Goal: Task Accomplishment & Management: Manage account settings

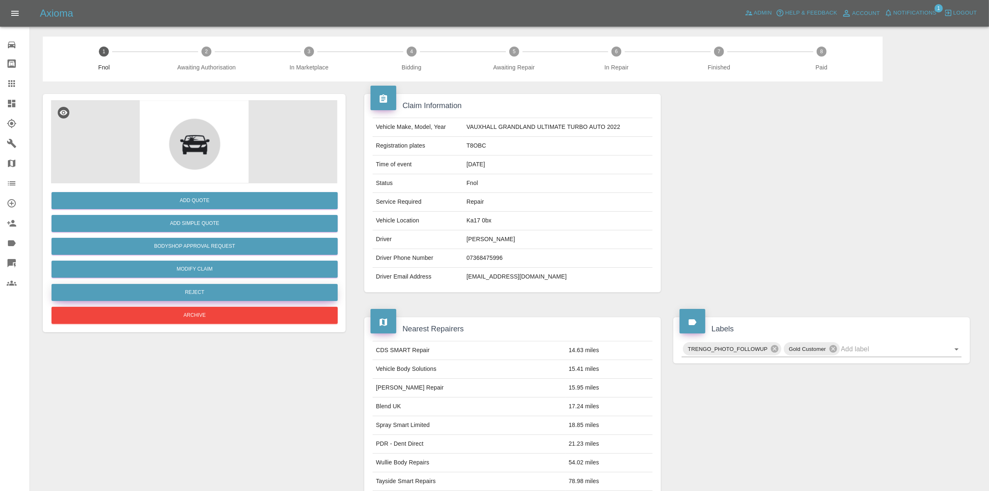
click at [201, 287] on button "Reject" at bounding box center [195, 292] width 286 height 17
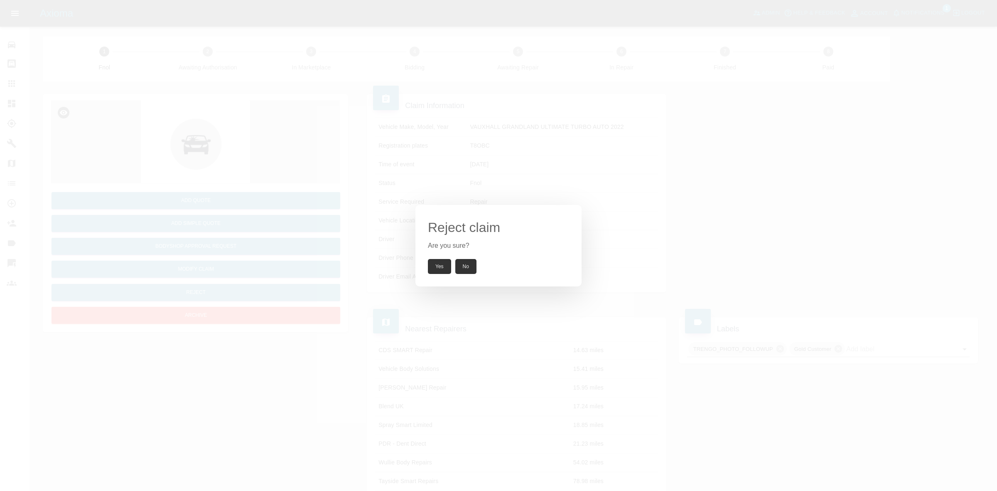
click at [435, 260] on button "Yes" at bounding box center [439, 266] width 23 height 15
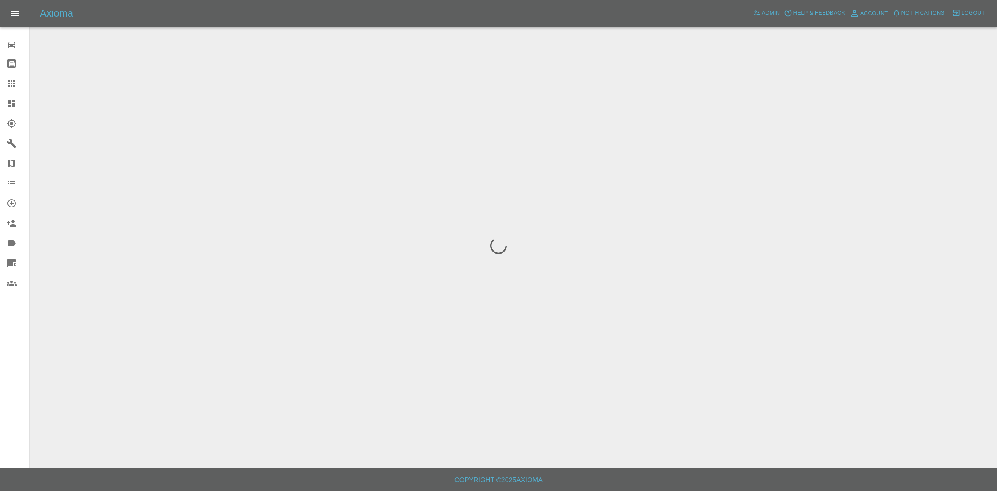
click at [931, 16] on span "Notifications" at bounding box center [923, 13] width 43 height 10
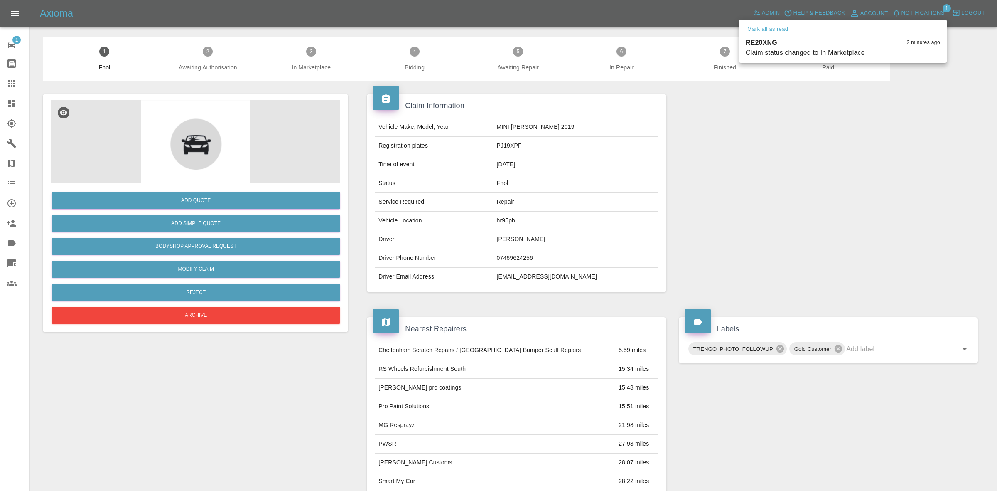
click at [846, 159] on div at bounding box center [498, 245] width 997 height 491
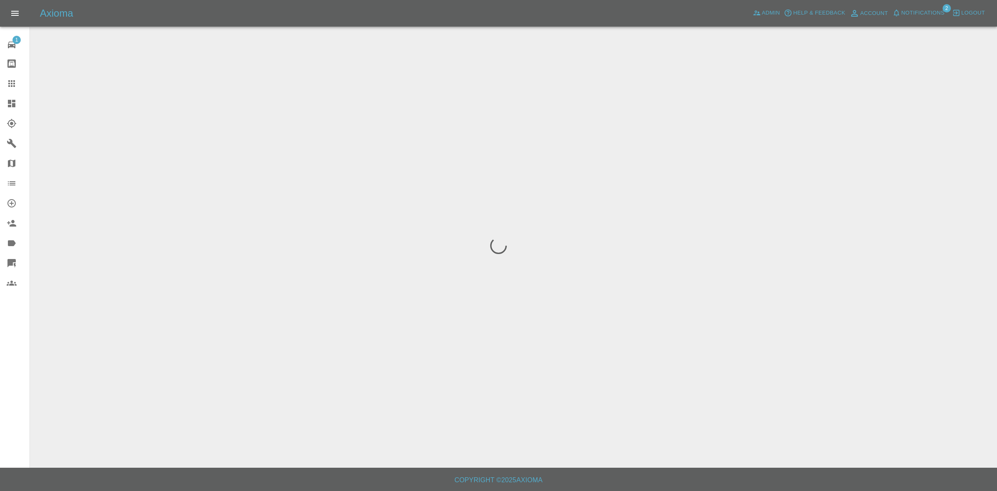
click at [930, 8] on span "Notifications" at bounding box center [923, 13] width 43 height 10
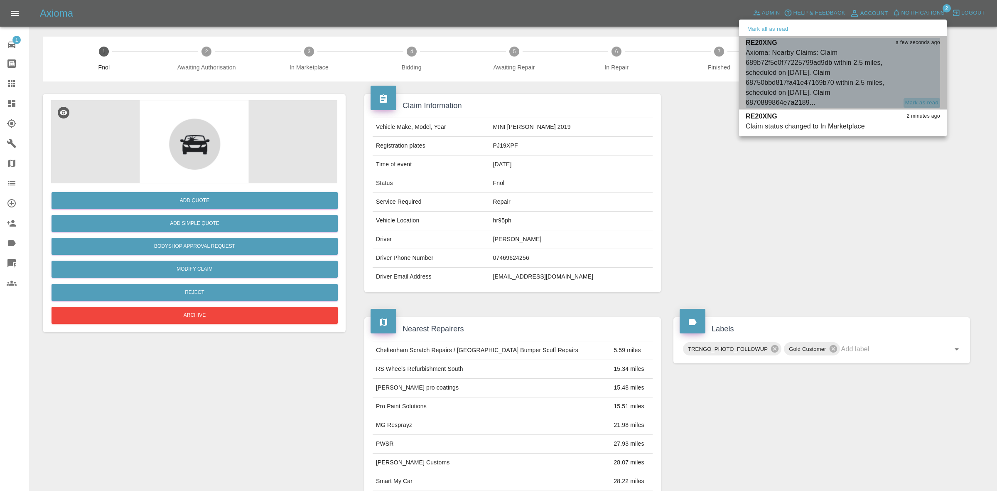
click at [921, 103] on button "Mark as read" at bounding box center [922, 103] width 37 height 10
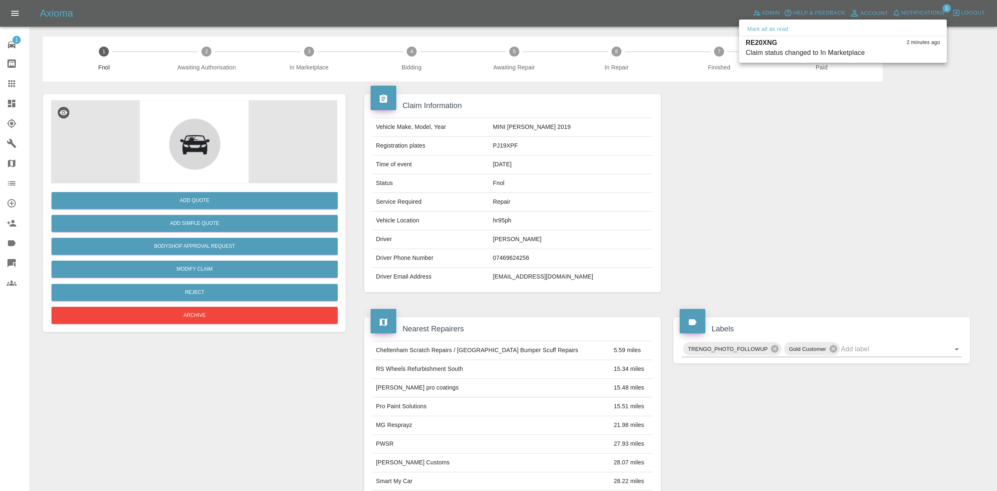
click at [784, 202] on div at bounding box center [498, 245] width 997 height 491
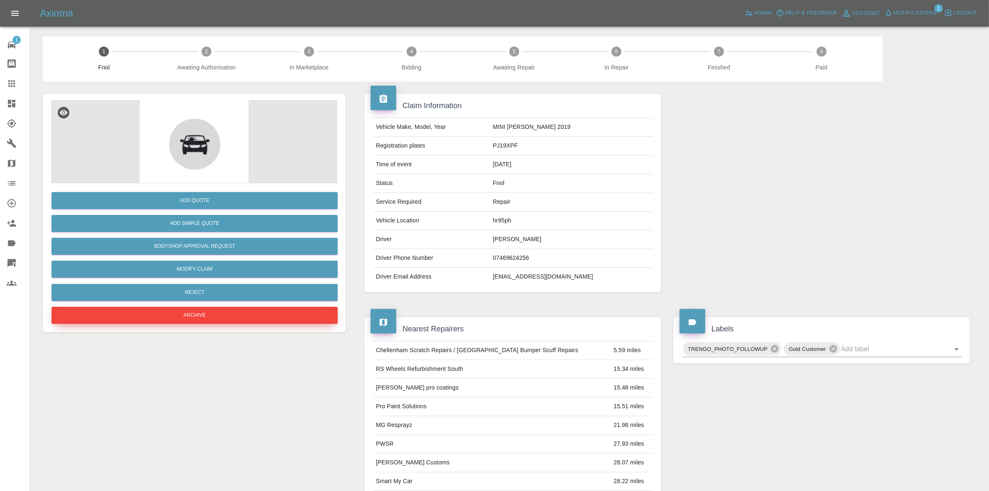
click at [202, 312] on button "Archive" at bounding box center [195, 315] width 286 height 17
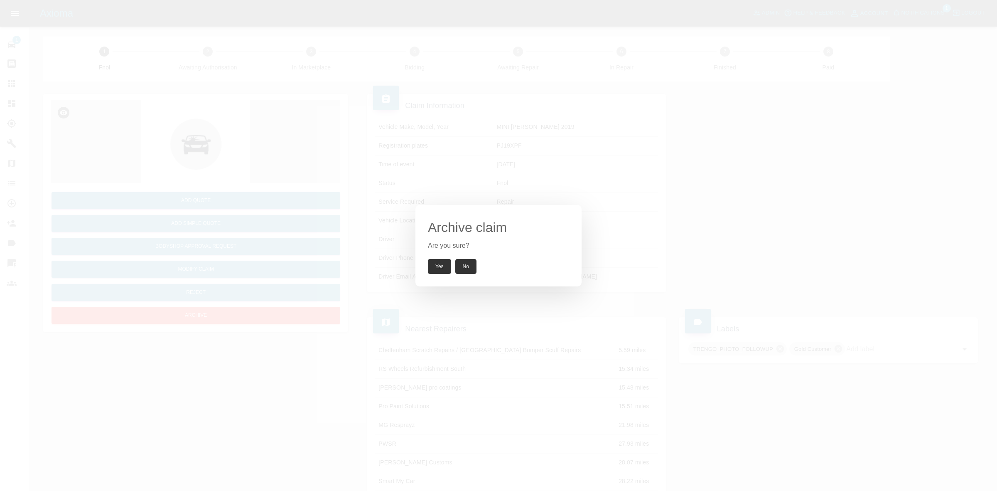
click at [347, 244] on div "Archive claim Are you sure? Yes No" at bounding box center [498, 245] width 997 height 491
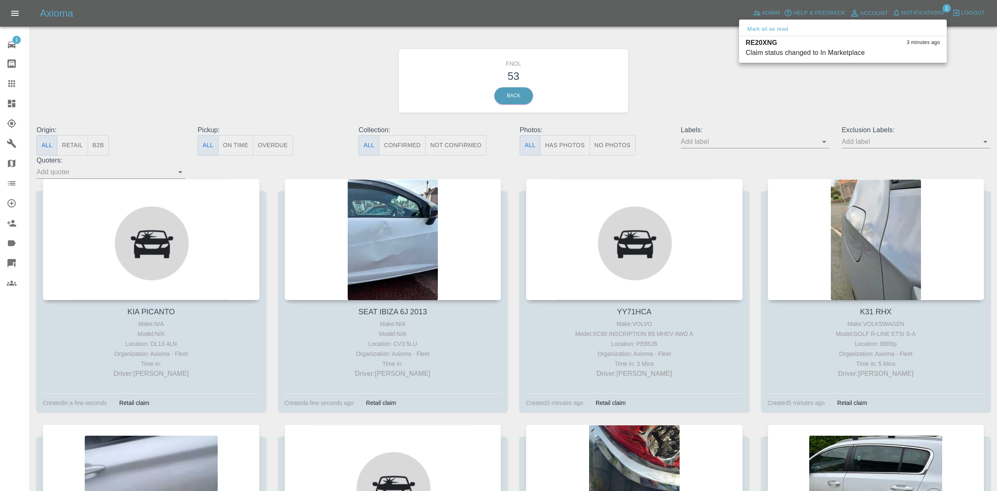
click at [800, 92] on div at bounding box center [498, 245] width 997 height 491
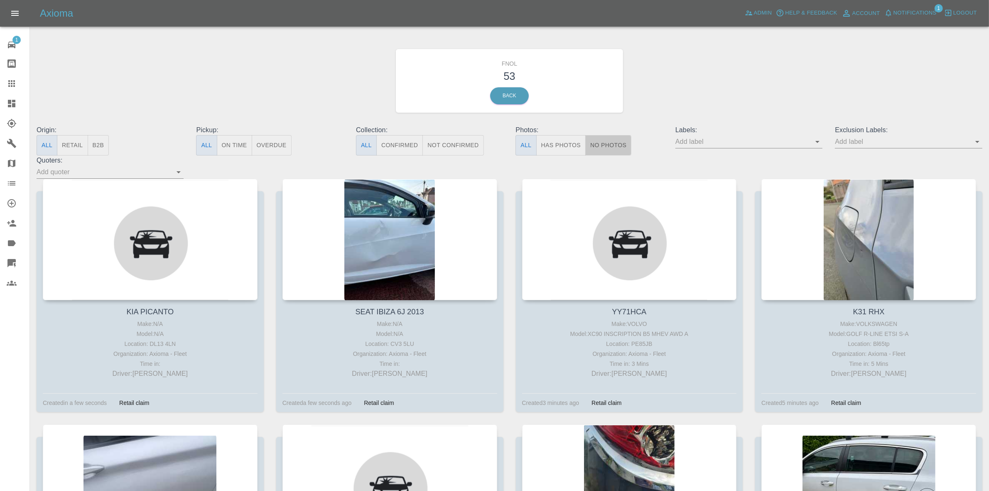
click at [619, 136] on button "No Photos" at bounding box center [609, 145] width 46 height 20
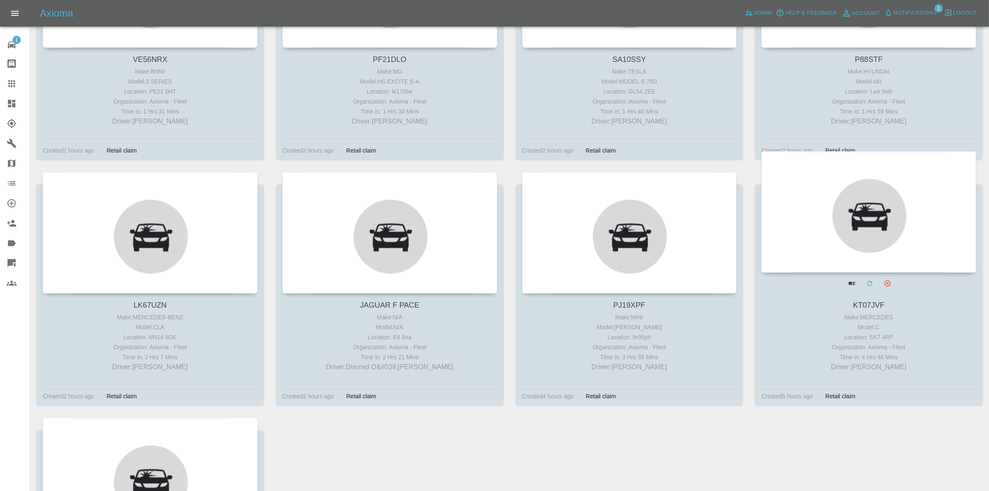
scroll to position [690, 0]
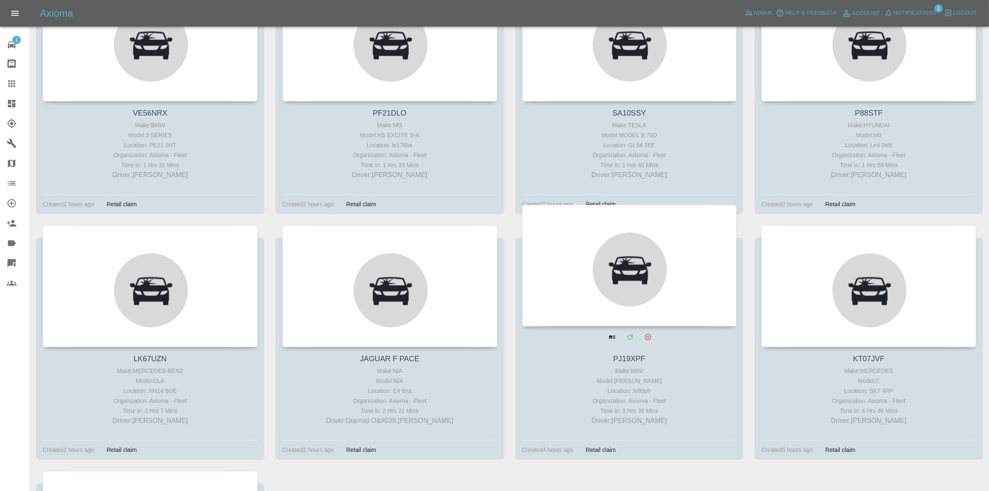
drag, startPoint x: 637, startPoint y: 262, endPoint x: 546, endPoint y: 267, distance: 90.7
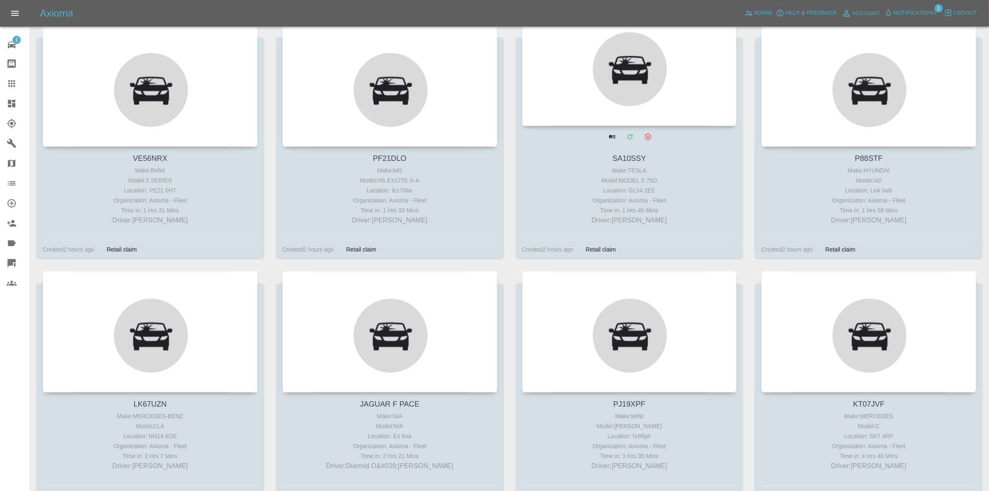
scroll to position [534, 0]
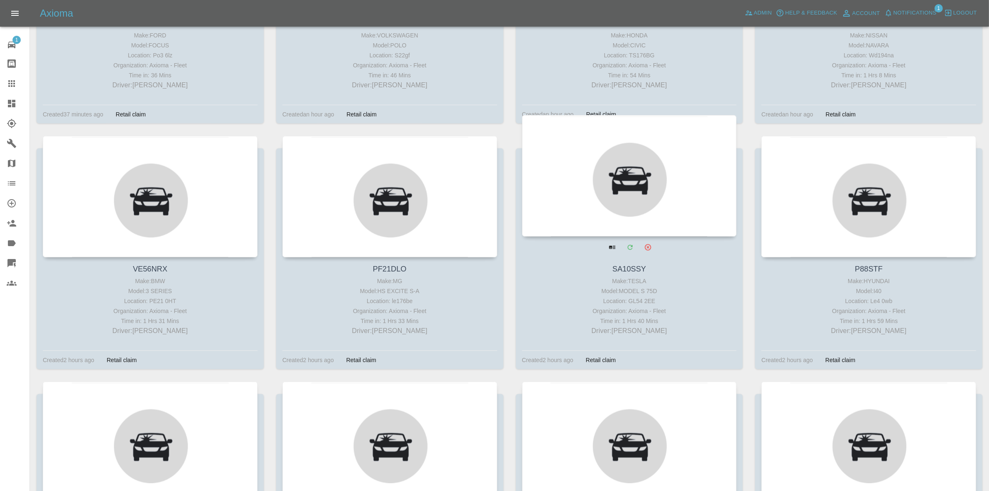
drag, startPoint x: 834, startPoint y: 197, endPoint x: 655, endPoint y: 183, distance: 178.8
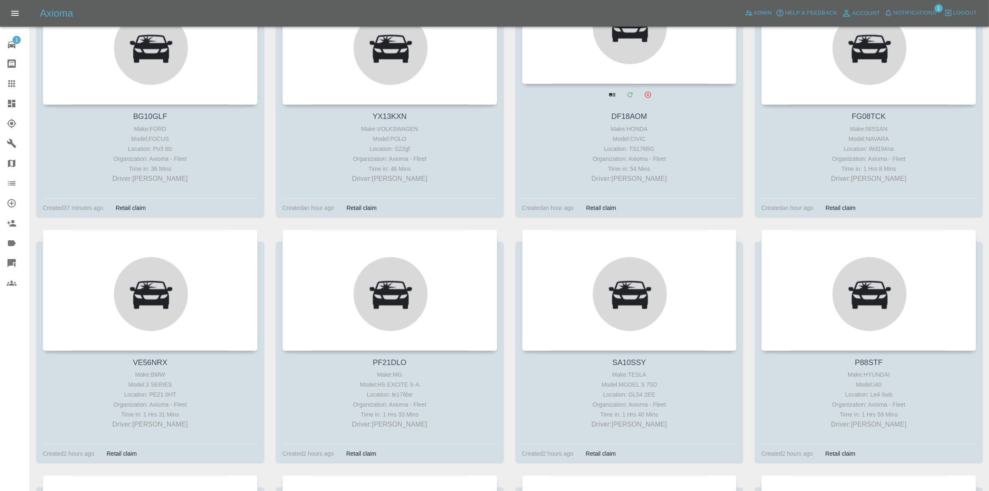
scroll to position [327, 0]
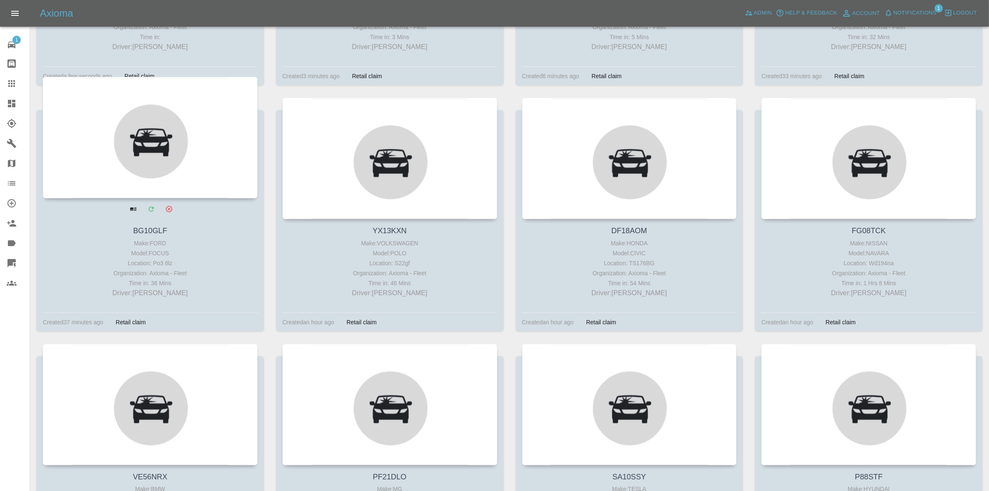
drag, startPoint x: 229, startPoint y: 147, endPoint x: 331, endPoint y: 162, distance: 103.0
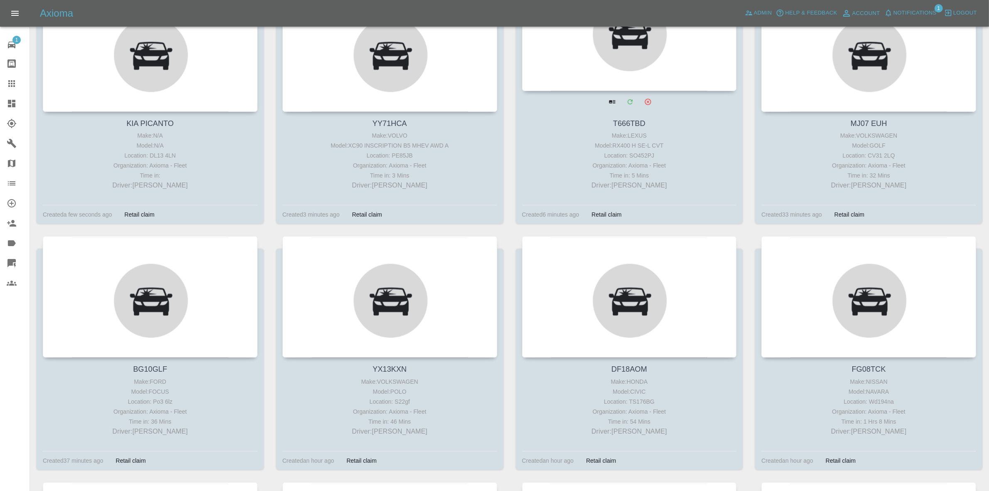
scroll to position [119, 0]
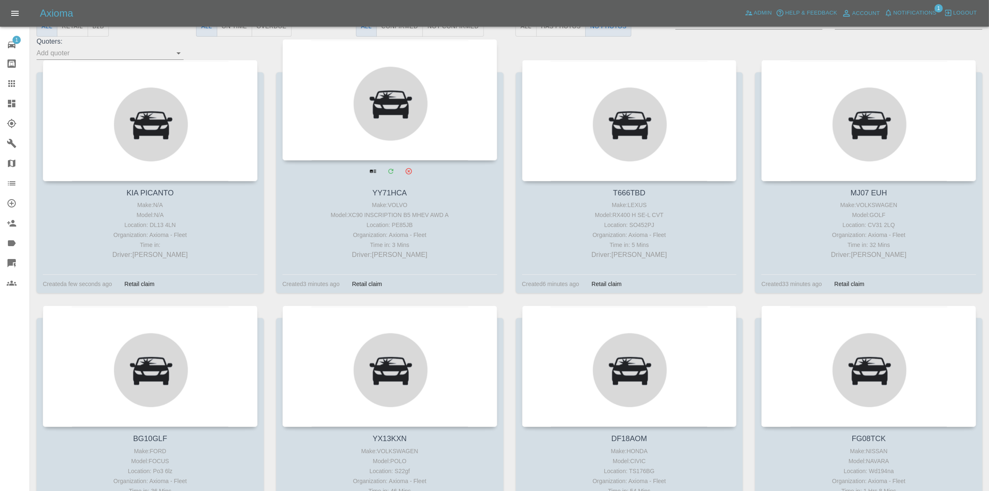
drag, startPoint x: 408, startPoint y: 122, endPoint x: 366, endPoint y: 122, distance: 42.4
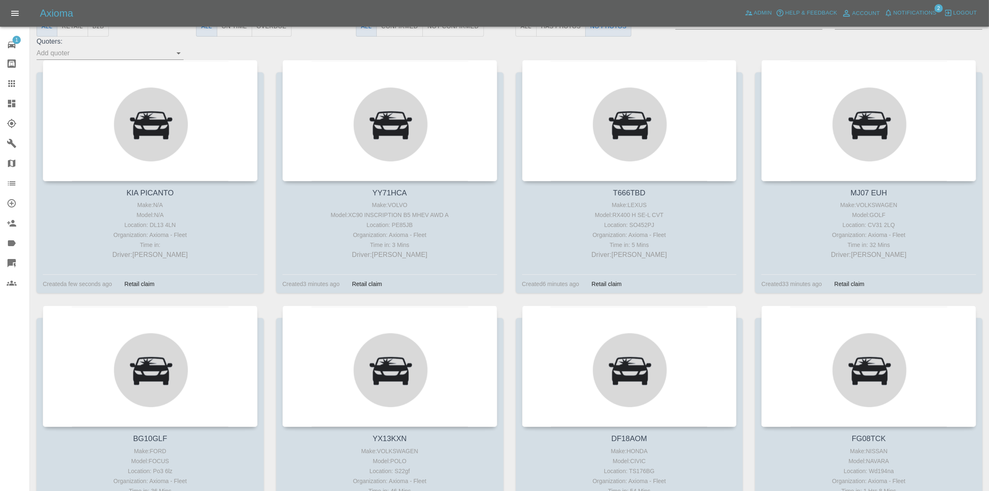
click at [0, 102] on link "Dashboard" at bounding box center [15, 103] width 30 height 20
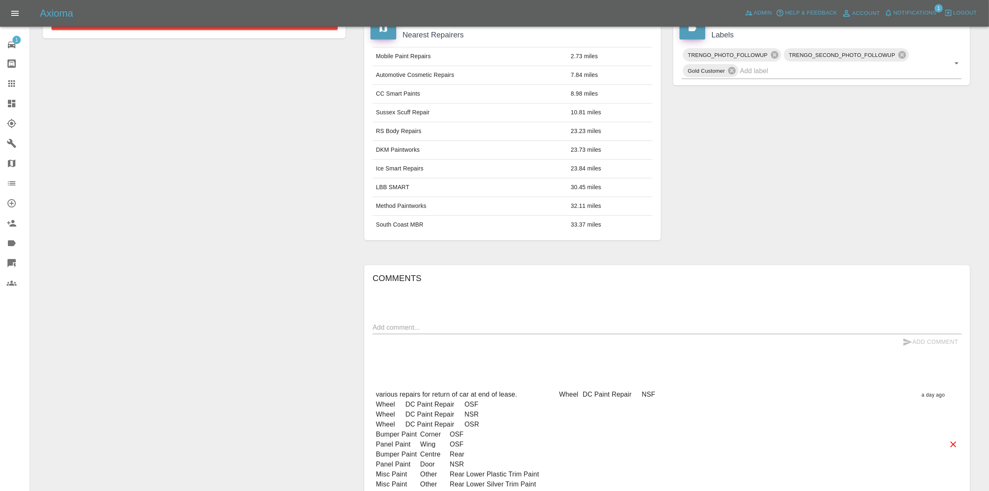
scroll to position [312, 0]
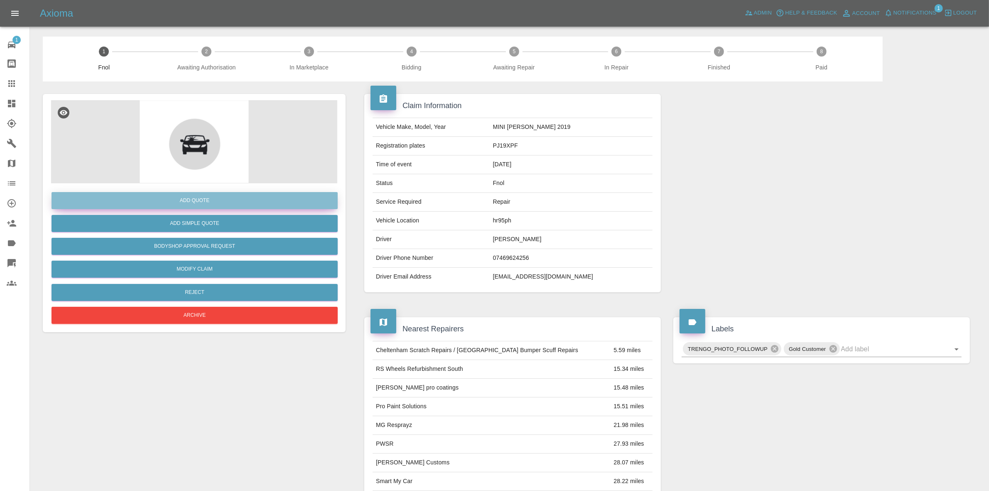
click at [182, 196] on button "Add Quote" at bounding box center [195, 200] width 286 height 17
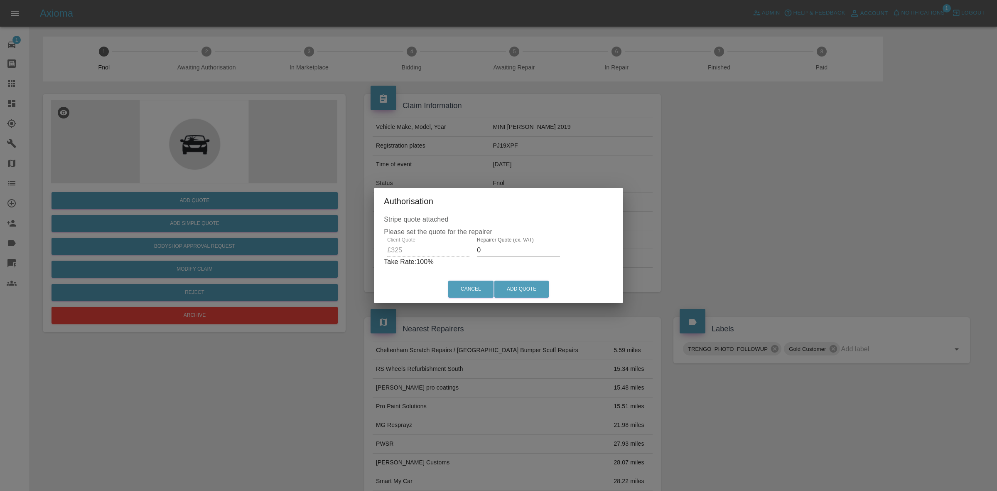
click at [503, 248] on input "0" at bounding box center [518, 250] width 83 height 13
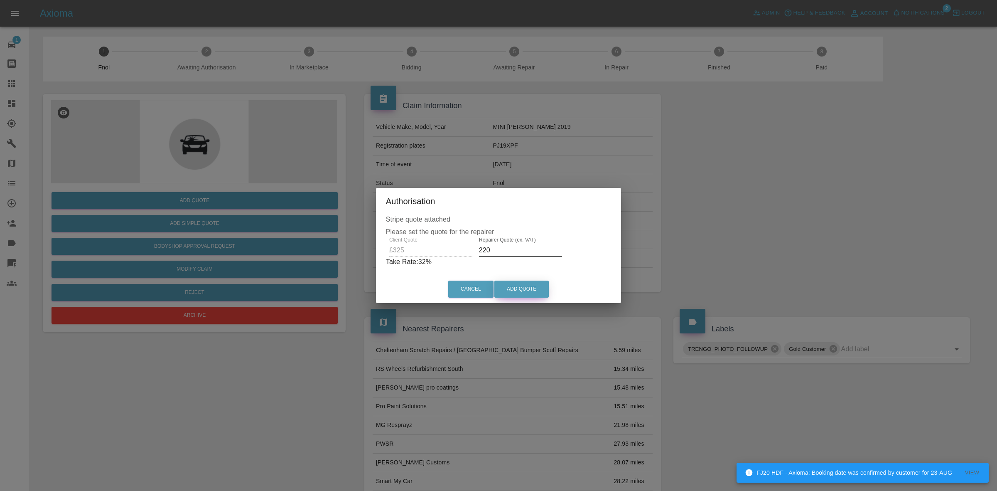
type input "220"
click at [524, 283] on button "Add Quote" at bounding box center [522, 288] width 54 height 17
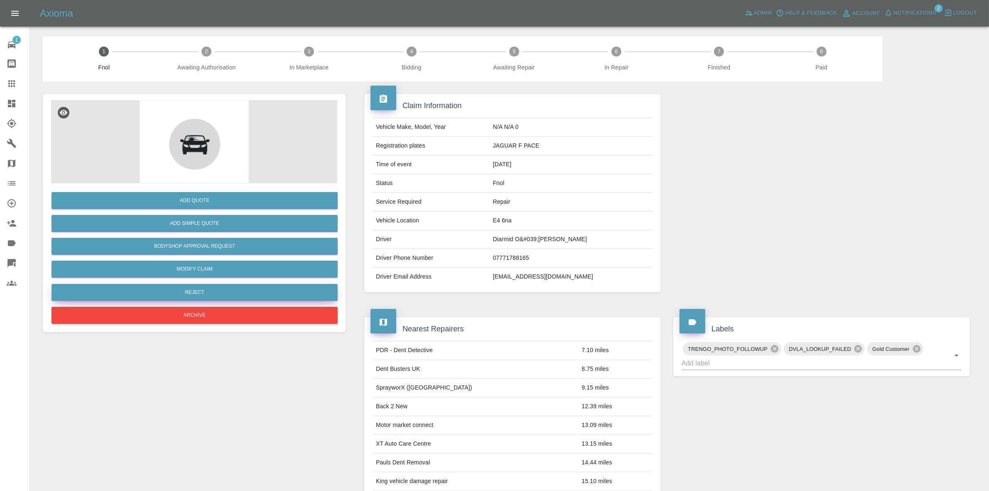
click at [232, 291] on button "Reject" at bounding box center [195, 292] width 286 height 17
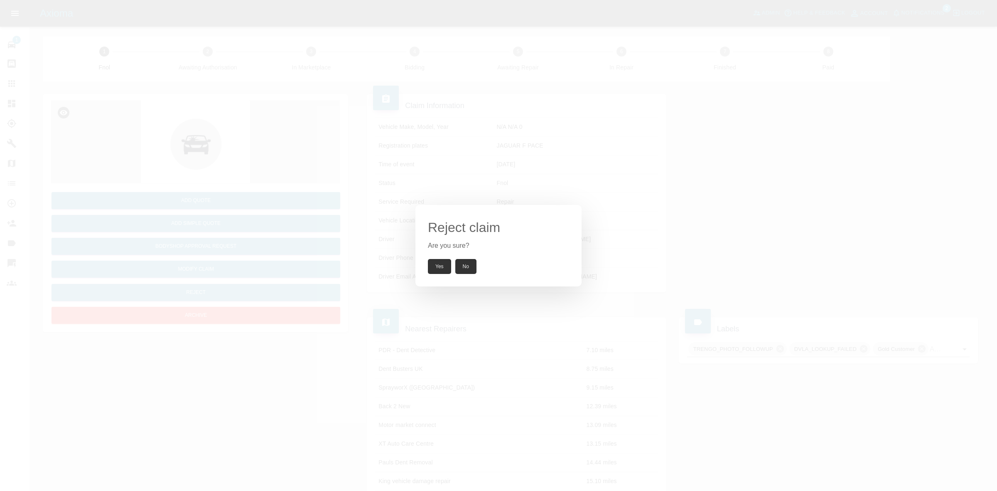
click at [449, 263] on button "Yes" at bounding box center [439, 266] width 23 height 15
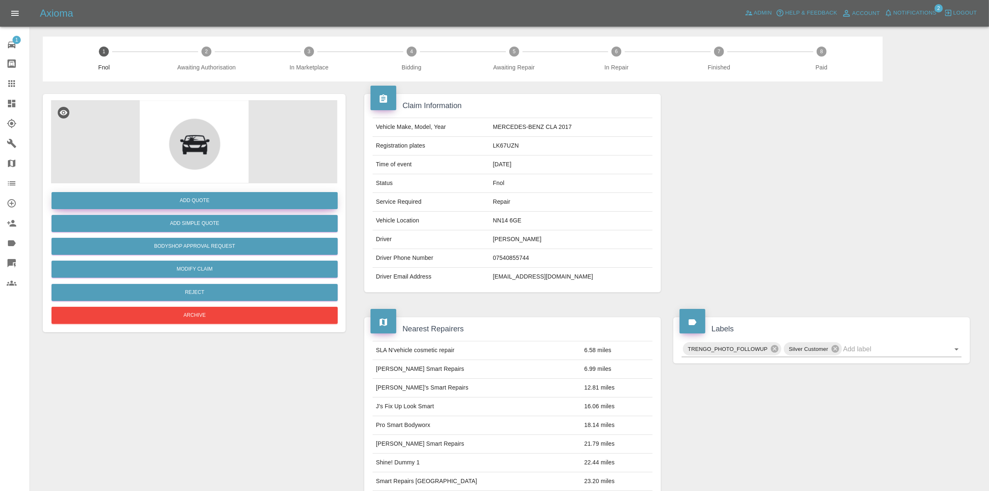
click at [221, 197] on button "Add Quote" at bounding box center [195, 200] width 286 height 17
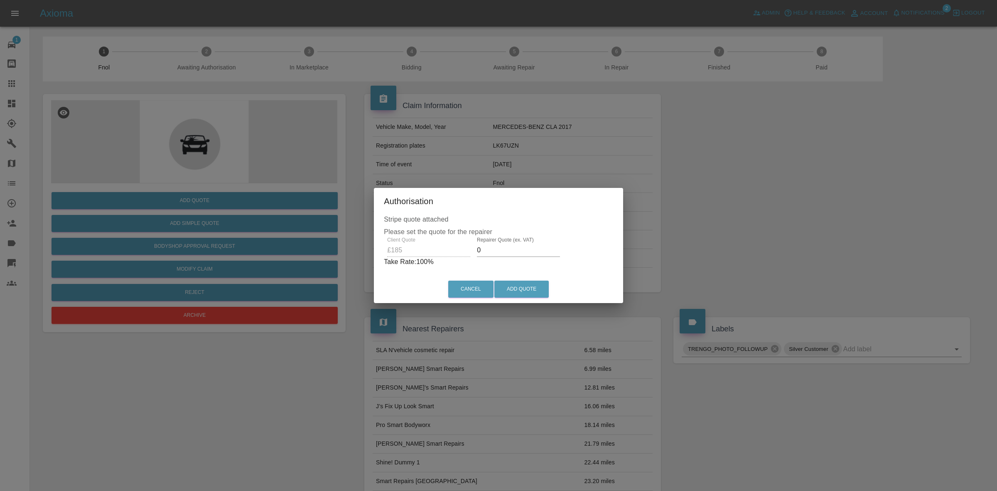
click at [491, 251] on input "0" at bounding box center [518, 250] width 83 height 13
type input "120"
drag, startPoint x: 529, startPoint y: 278, endPoint x: 402, endPoint y: 160, distance: 172.6
click at [531, 278] on div "Cancel Add Quote" at bounding box center [499, 289] width 246 height 28
click at [528, 291] on button "Add Quote" at bounding box center [522, 288] width 54 height 17
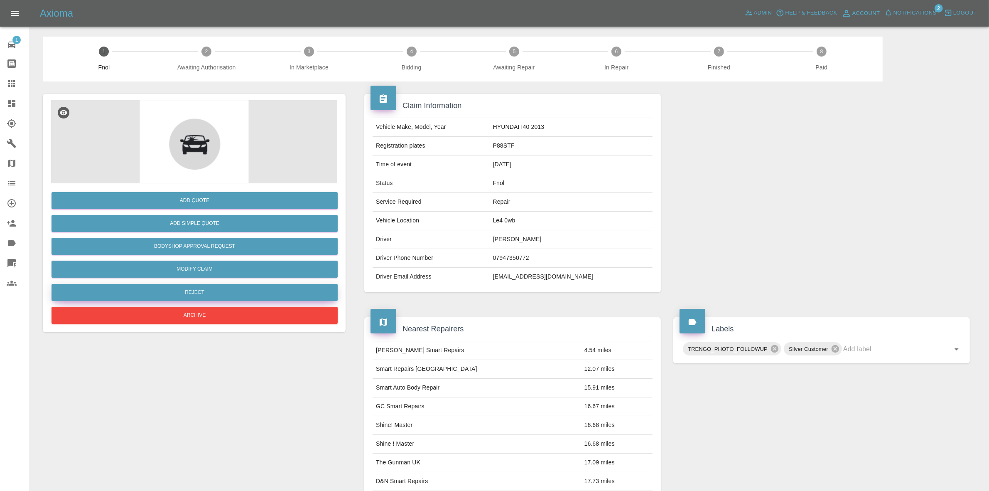
click at [219, 287] on button "Reject" at bounding box center [195, 292] width 286 height 17
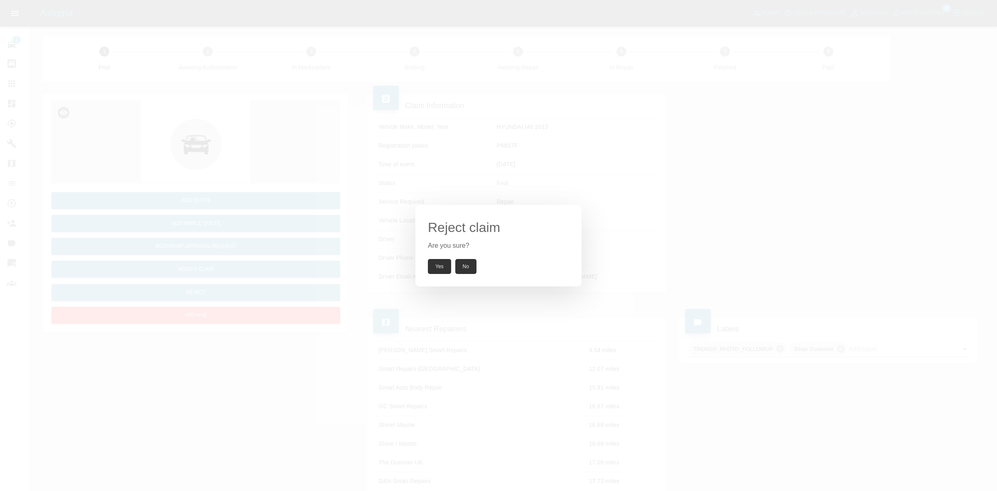
click at [444, 261] on button "Yes" at bounding box center [439, 266] width 23 height 15
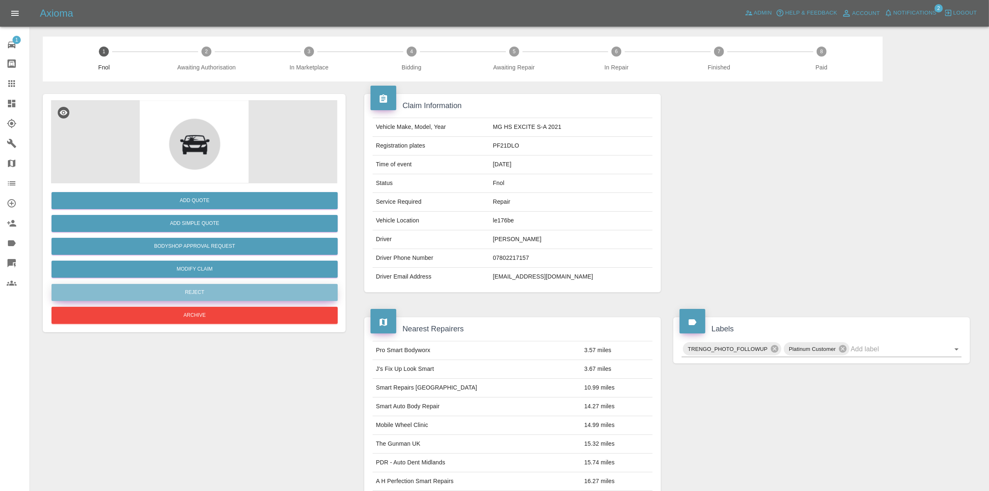
click at [206, 285] on button "Reject" at bounding box center [195, 292] width 286 height 17
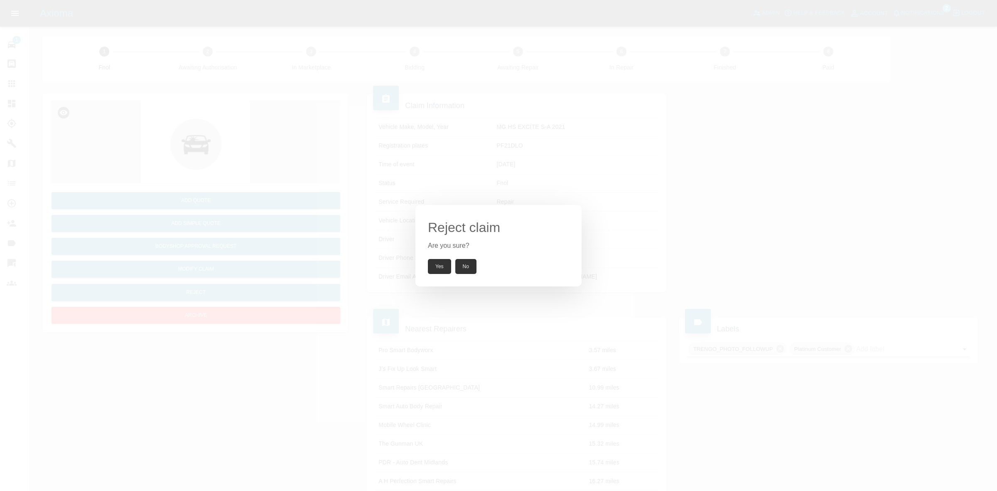
click at [438, 265] on button "Yes" at bounding box center [439, 266] width 23 height 15
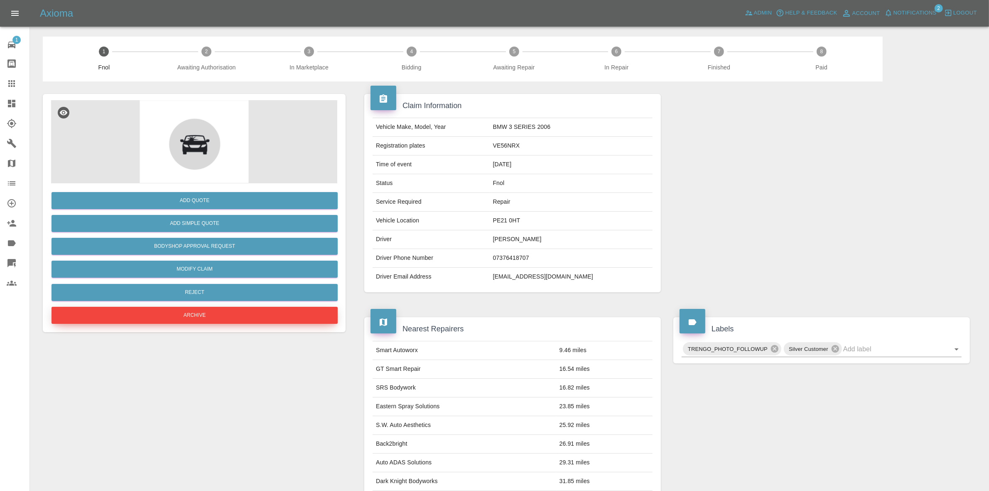
click at [193, 319] on button "Archive" at bounding box center [195, 315] width 286 height 17
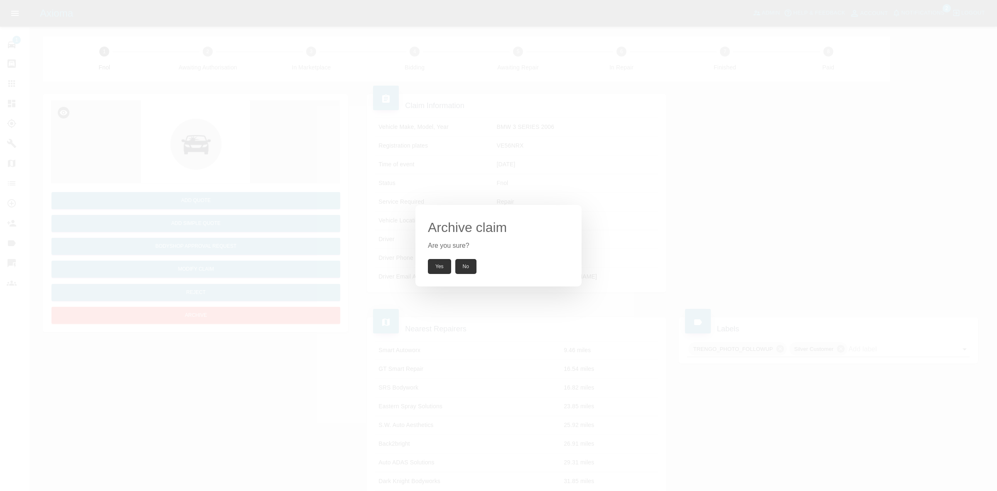
click at [399, 102] on div "Archive claim Are you sure? Yes No" at bounding box center [498, 245] width 997 height 491
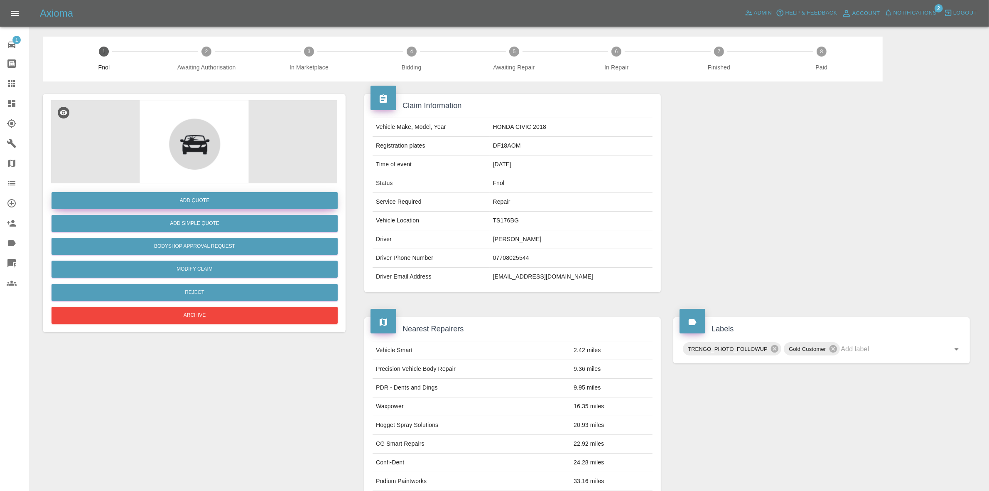
click at [186, 204] on button "Add Quote" at bounding box center [195, 200] width 286 height 17
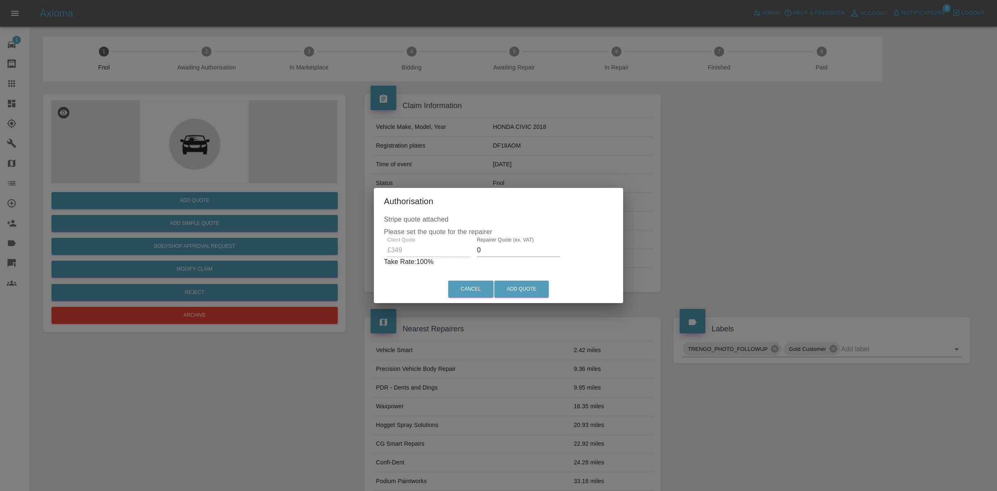
click at [499, 251] on input "0" at bounding box center [518, 250] width 83 height 13
type input "220"
click at [535, 291] on button "Add Quote" at bounding box center [522, 288] width 54 height 17
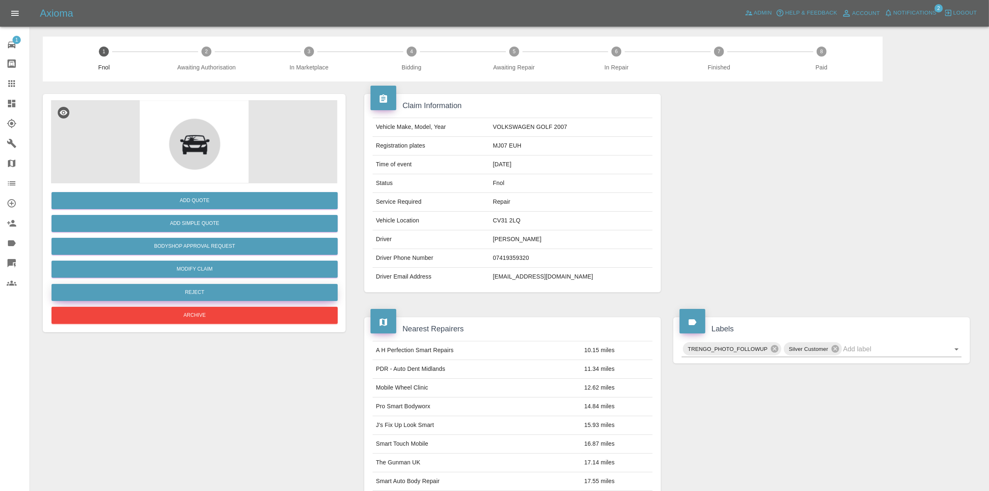
click at [194, 290] on button "Reject" at bounding box center [195, 292] width 286 height 17
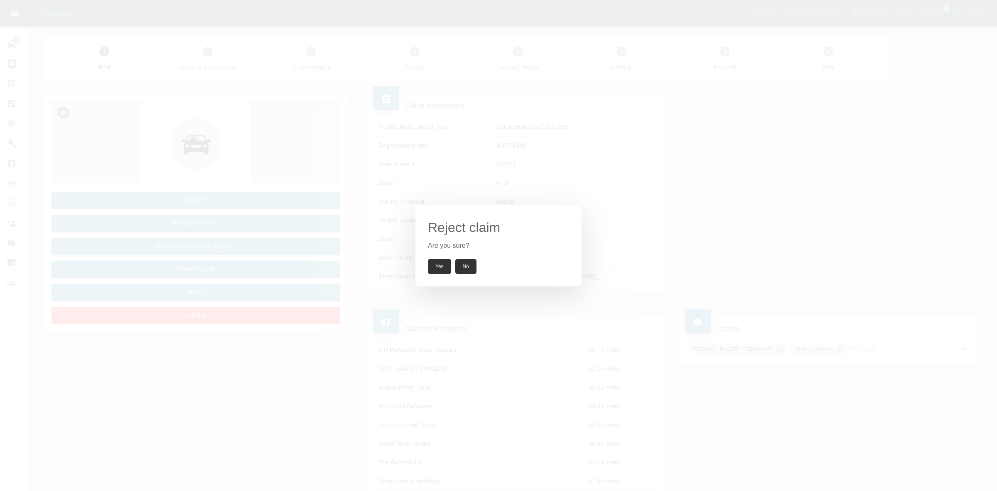
click at [440, 255] on div "Reject claim Are you sure? Yes No" at bounding box center [499, 245] width 166 height 81
click at [443, 261] on button "Yes" at bounding box center [439, 266] width 23 height 15
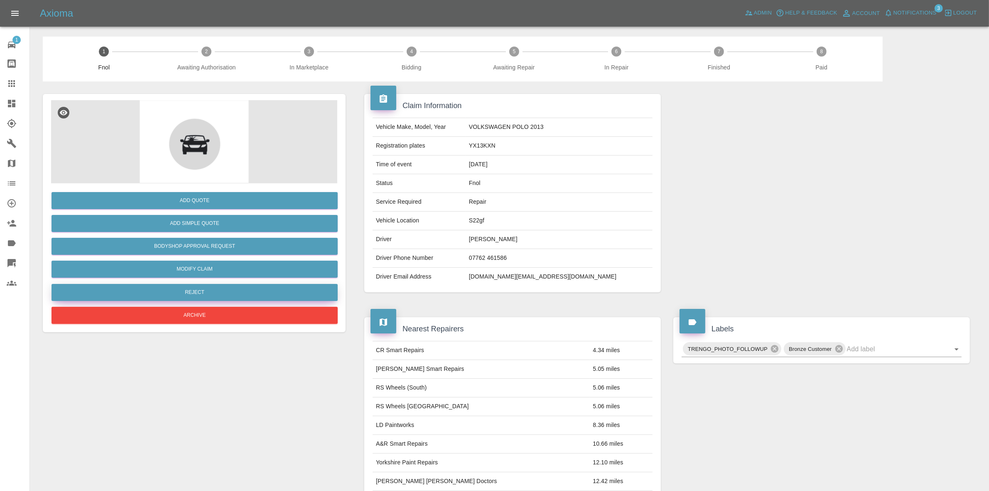
click at [215, 289] on button "Reject" at bounding box center [195, 292] width 286 height 17
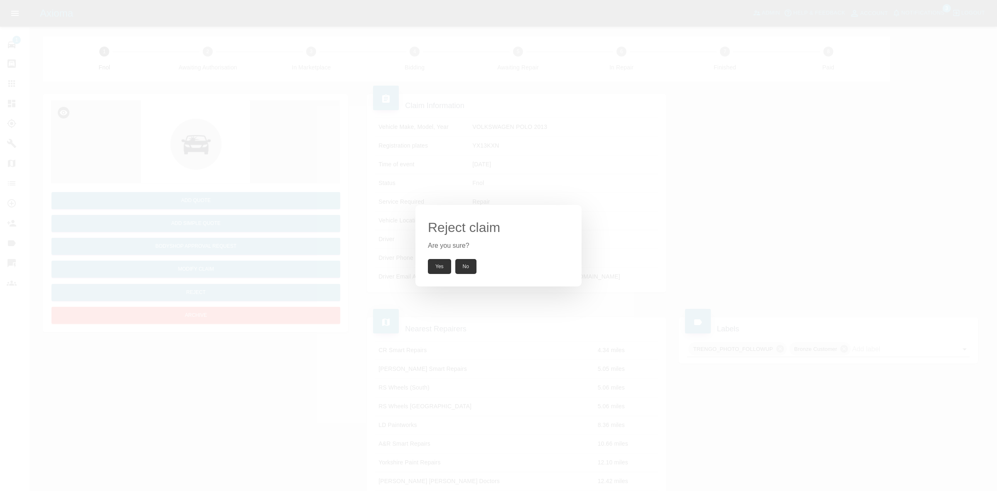
drag, startPoint x: 432, startPoint y: 267, endPoint x: 441, endPoint y: 270, distance: 9.6
click at [433, 267] on button "Yes" at bounding box center [439, 266] width 23 height 15
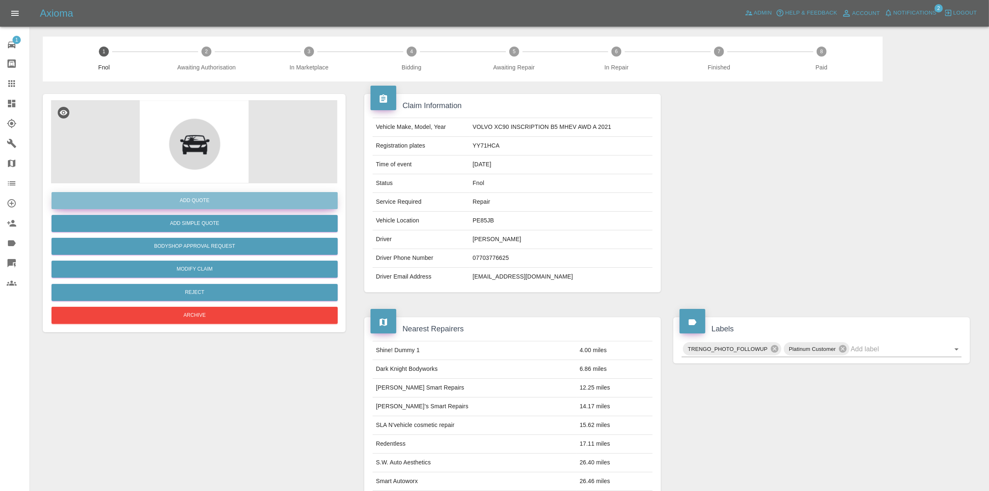
click at [208, 194] on button "Add Quote" at bounding box center [195, 200] width 286 height 17
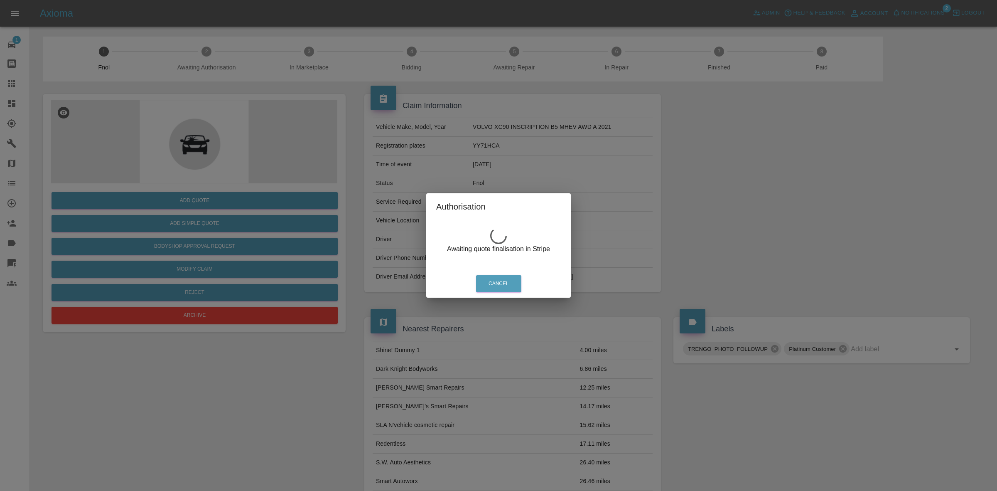
click at [292, 113] on div "Authorisation Awaiting quote finalisation in Stripe Cancel" at bounding box center [498, 245] width 997 height 491
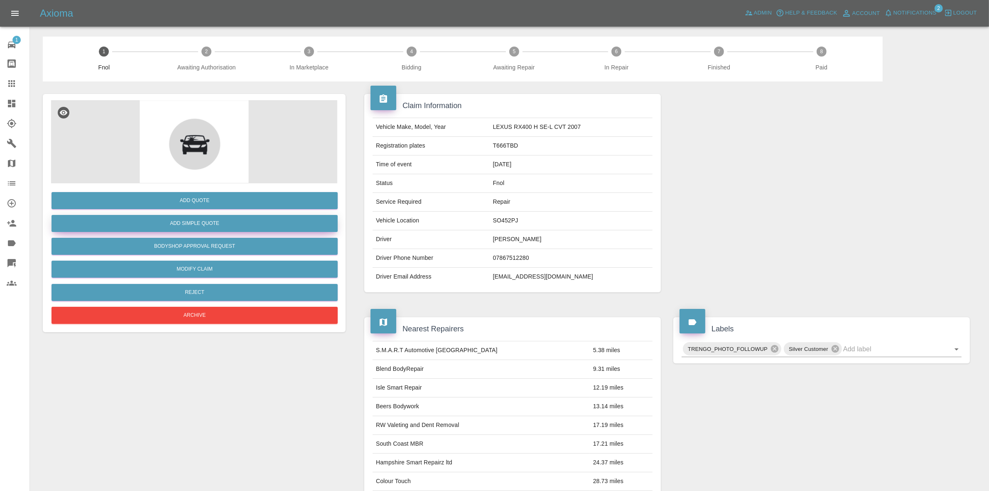
drag, startPoint x: 212, startPoint y: 186, endPoint x: 217, endPoint y: 224, distance: 38.9
click at [213, 188] on div "Add Quote Add Simple Quote Bodyshop Approval Request Modify Claim Reject Archive" at bounding box center [194, 254] width 286 height 143
click at [209, 183] on img at bounding box center [194, 141] width 286 height 83
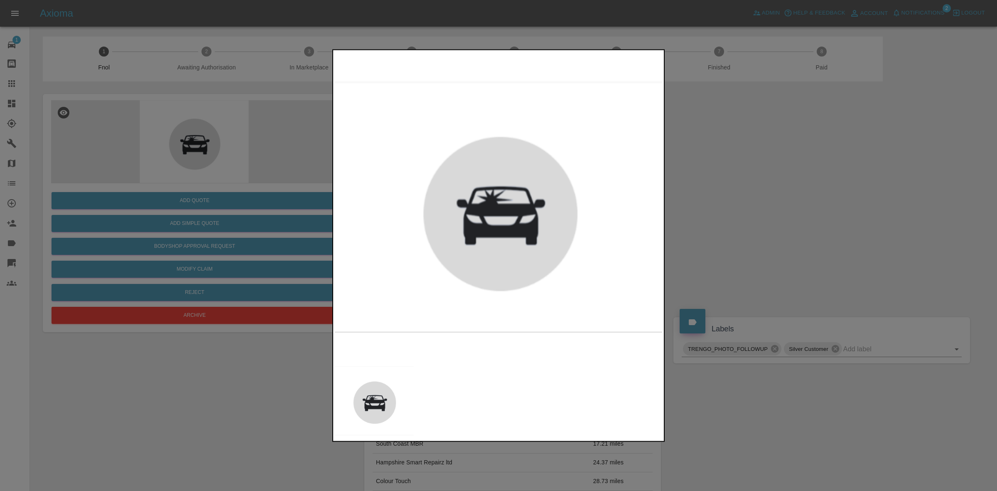
click at [208, 202] on div at bounding box center [498, 245] width 997 height 491
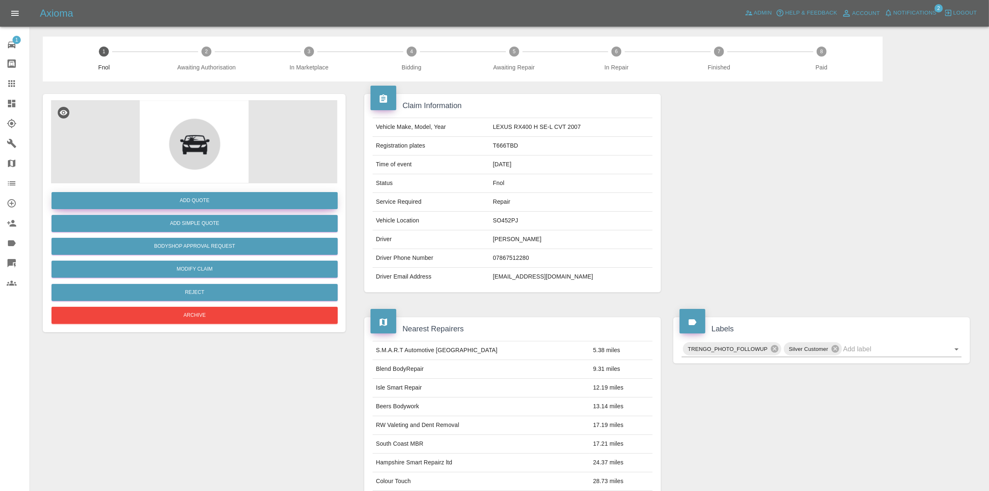
click at [221, 198] on button "Add Quote" at bounding box center [195, 200] width 286 height 17
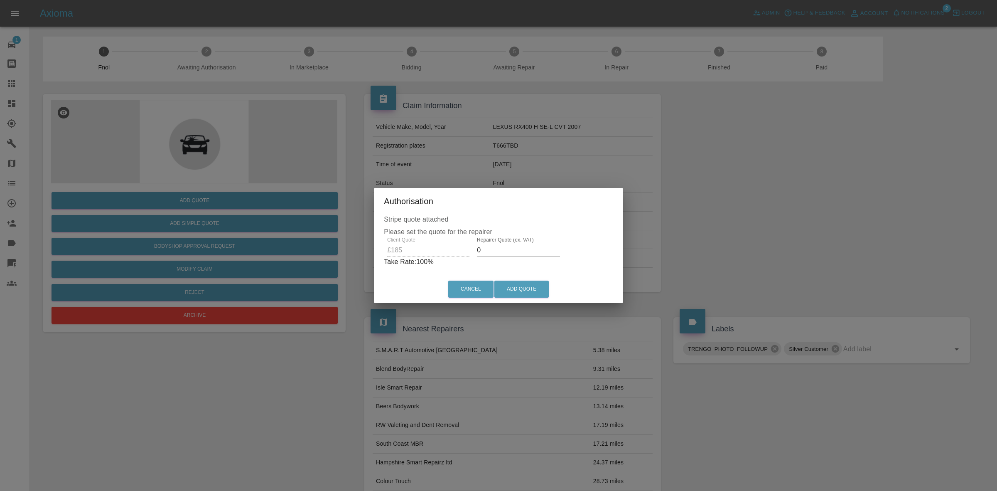
click at [519, 250] on input "0" at bounding box center [518, 250] width 83 height 13
type input "120"
click at [535, 294] on button "Add Quote" at bounding box center [522, 288] width 54 height 17
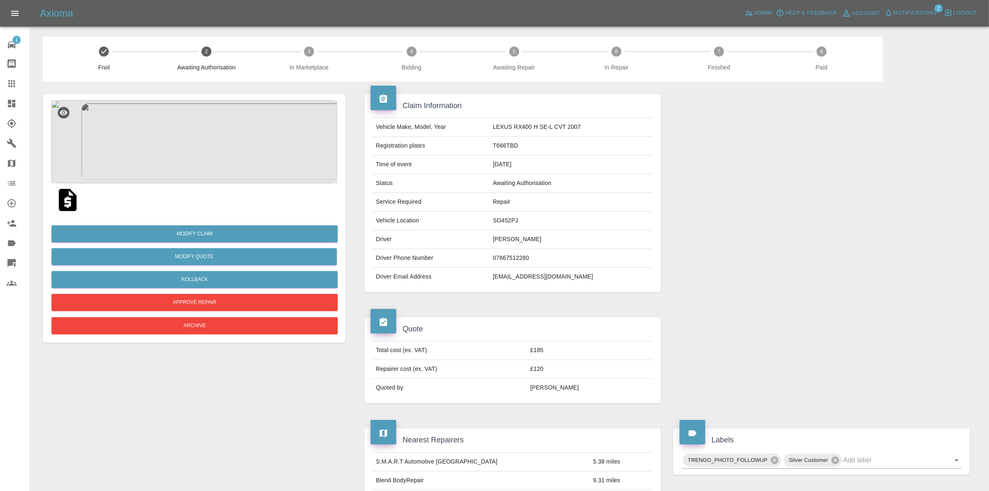
click at [221, 158] on img at bounding box center [194, 141] width 286 height 83
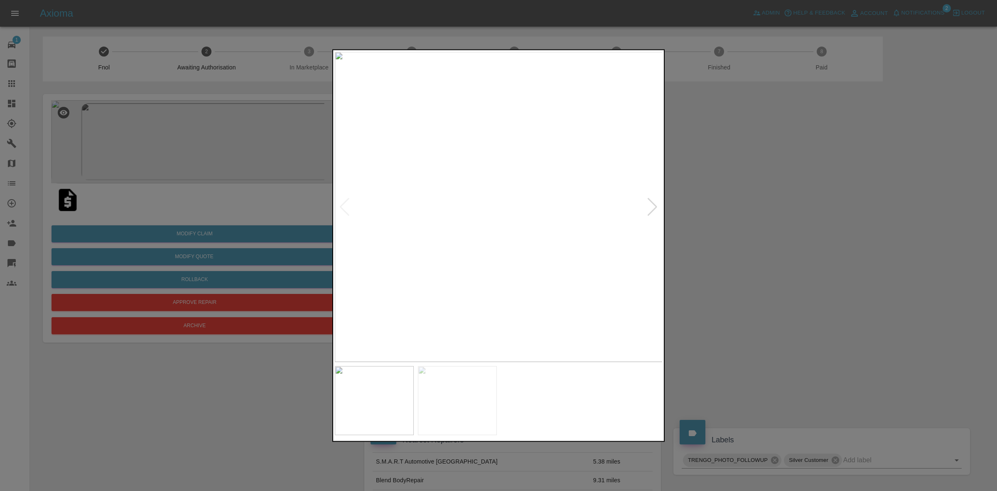
click at [648, 207] on div at bounding box center [652, 206] width 11 height 18
drag, startPoint x: 846, startPoint y: 230, endPoint x: 571, endPoint y: 1, distance: 357.6
click at [847, 229] on div at bounding box center [498, 245] width 997 height 491
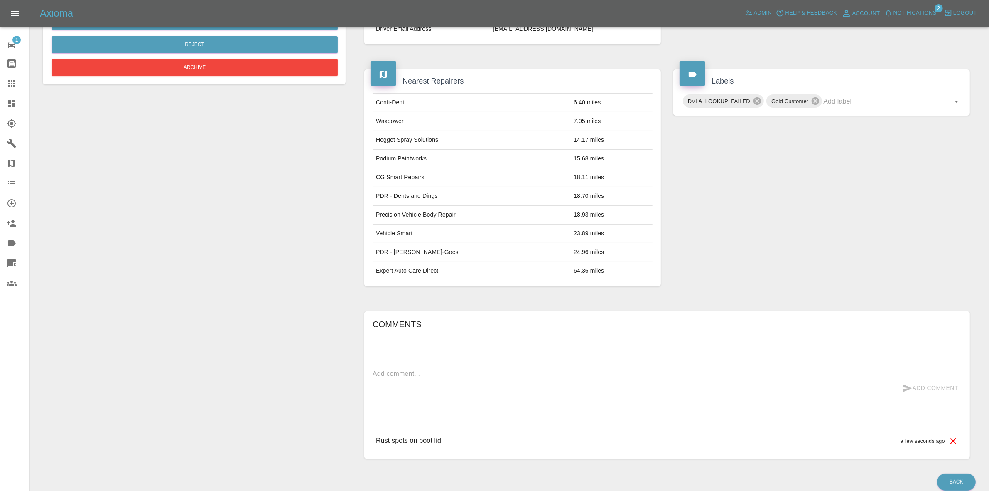
scroll to position [285, 0]
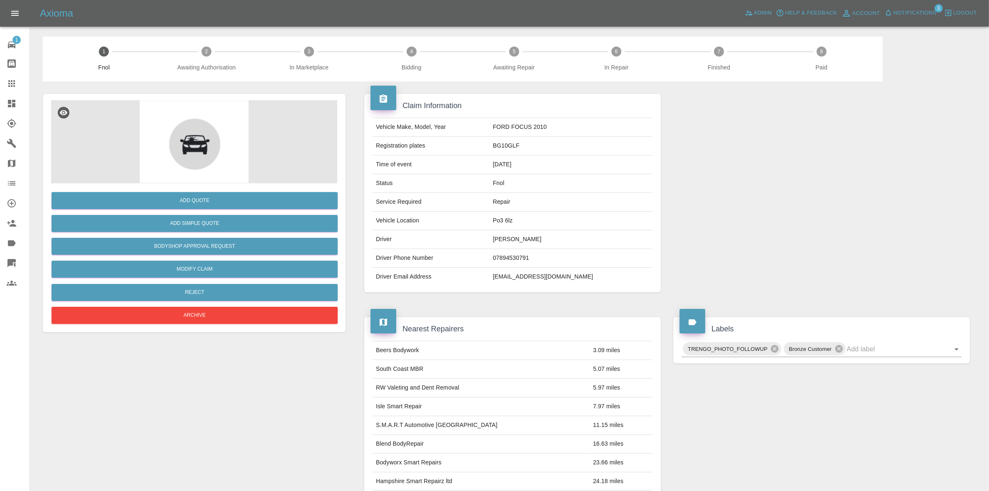
click at [932, 15] on span "Notifications" at bounding box center [915, 13] width 43 height 10
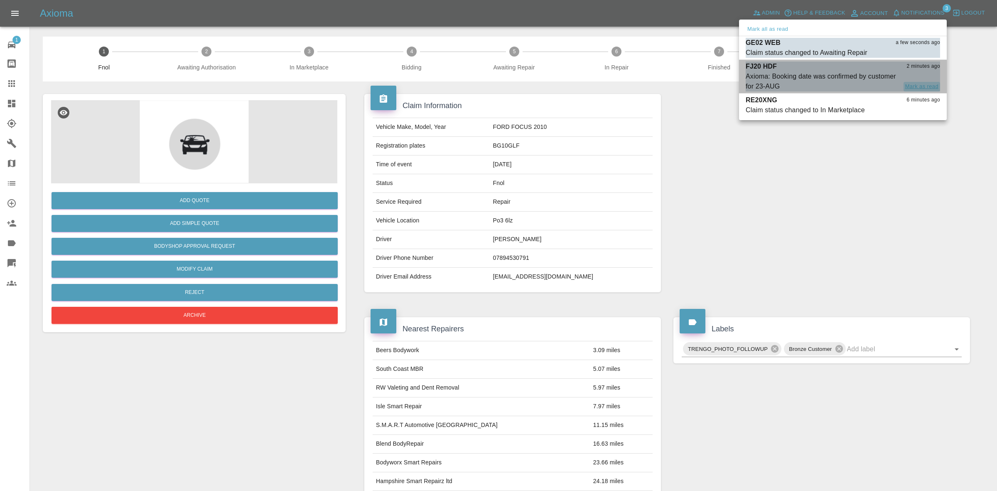
click at [917, 87] on button "Mark as read" at bounding box center [922, 87] width 37 height 10
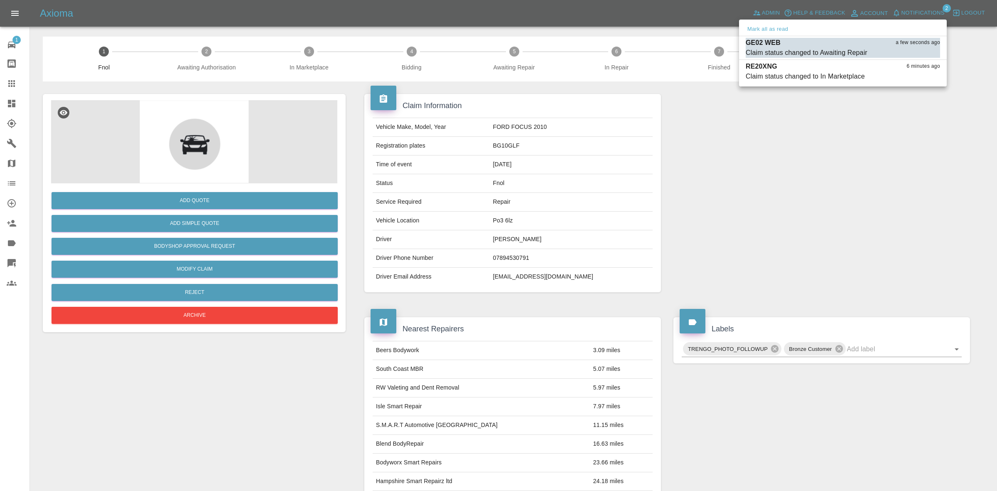
drag, startPoint x: 866, startPoint y: 177, endPoint x: 761, endPoint y: 192, distance: 106.6
click at [866, 177] on div at bounding box center [498, 245] width 997 height 491
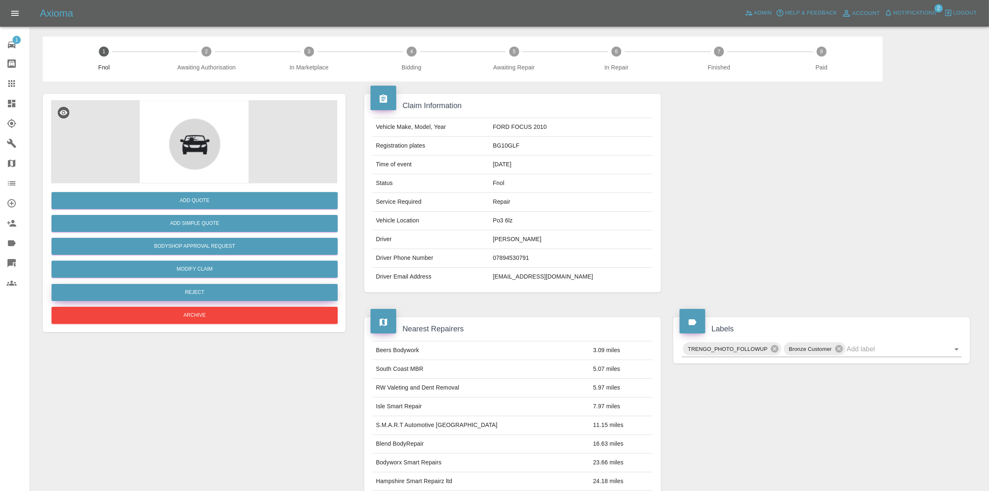
click at [183, 288] on button "Reject" at bounding box center [195, 292] width 286 height 17
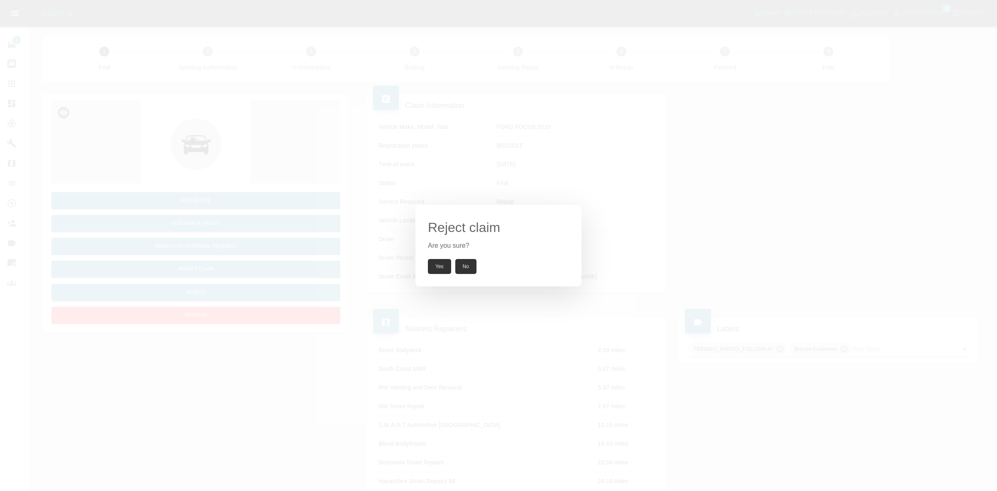
click at [445, 265] on button "Yes" at bounding box center [439, 266] width 23 height 15
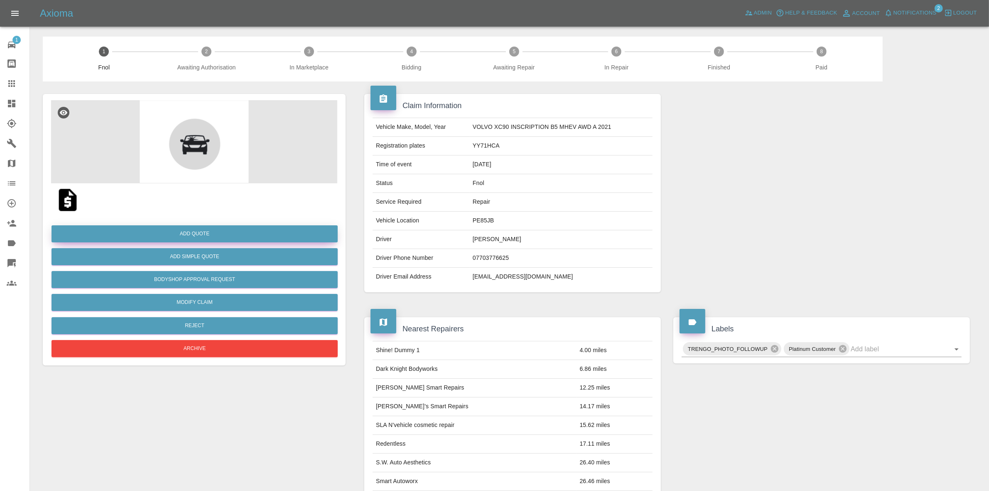
click at [170, 236] on button "Add Quote" at bounding box center [195, 233] width 286 height 17
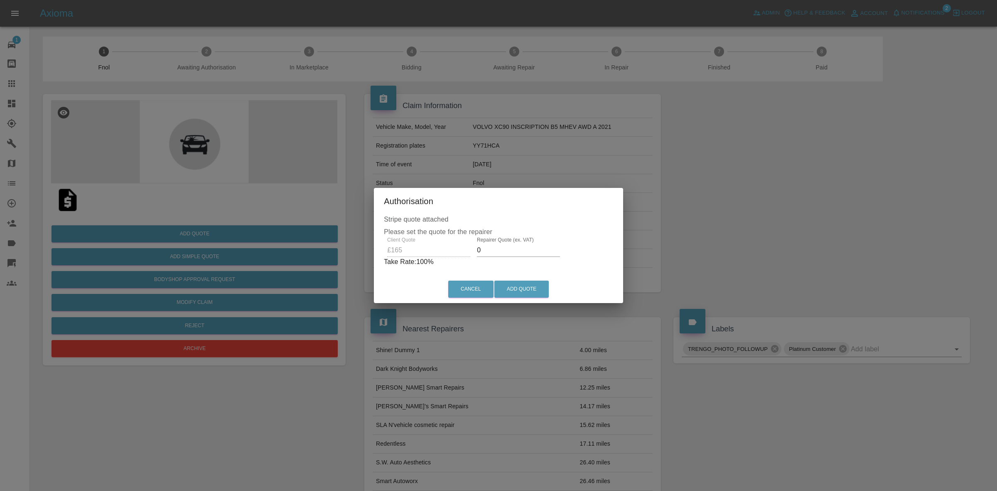
click at [508, 252] on input "0" at bounding box center [518, 250] width 83 height 13
type input "100"
click at [536, 292] on button "Add Quote" at bounding box center [522, 288] width 54 height 17
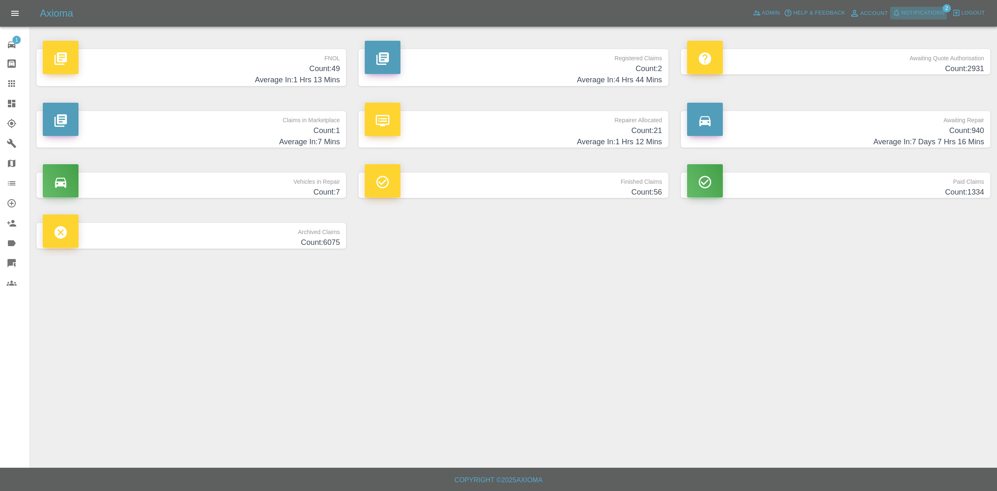
click at [915, 15] on span "Notifications" at bounding box center [923, 13] width 43 height 10
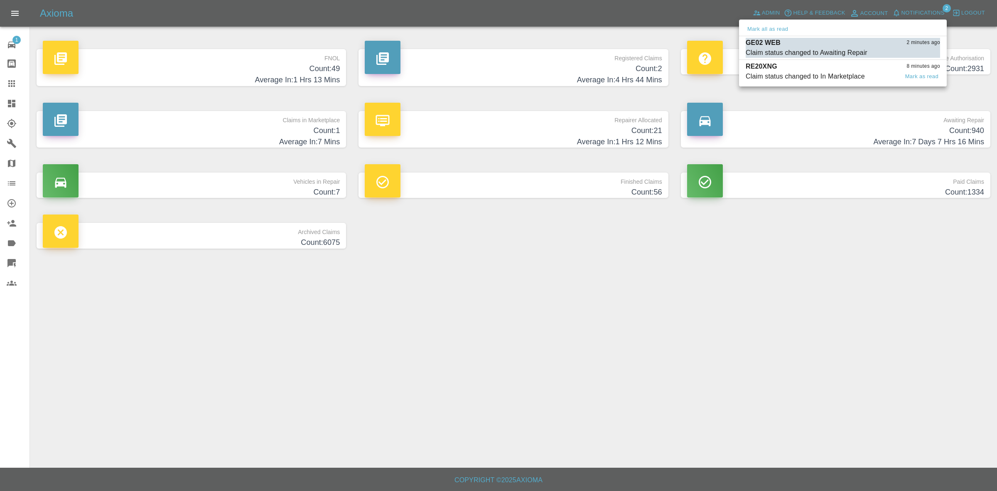
click at [832, 44] on div "GE02 WEB 2 minutes ago" at bounding box center [843, 43] width 194 height 10
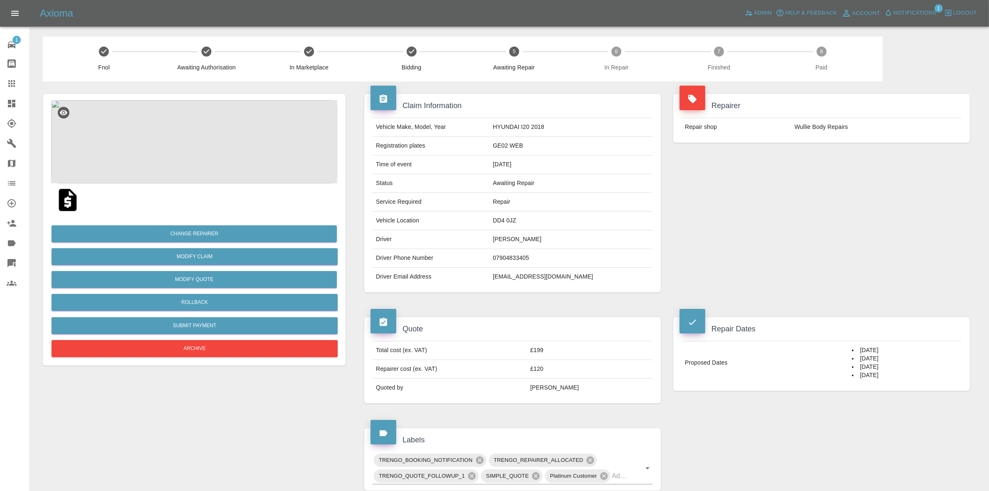
click at [913, 11] on span "Notifications" at bounding box center [915, 13] width 43 height 10
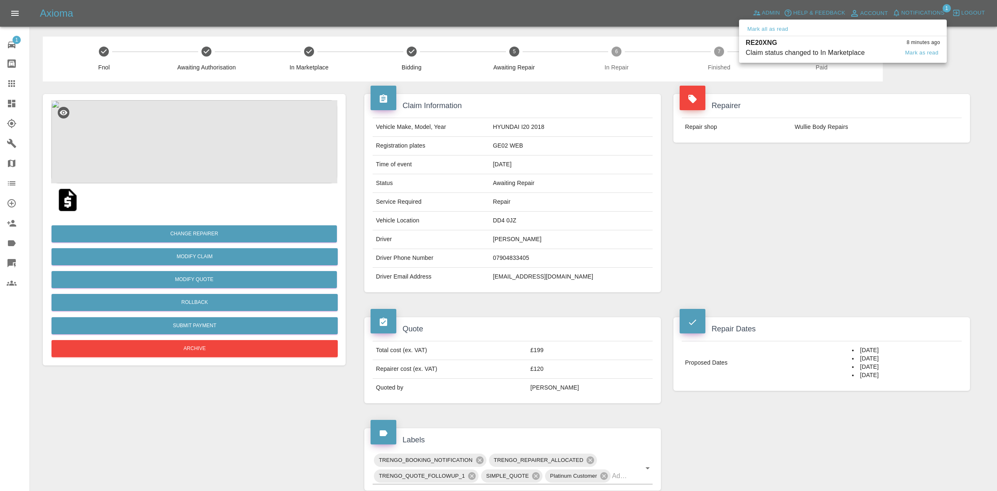
click at [844, 46] on div "RE20XNG 8 minutes ago" at bounding box center [843, 43] width 194 height 10
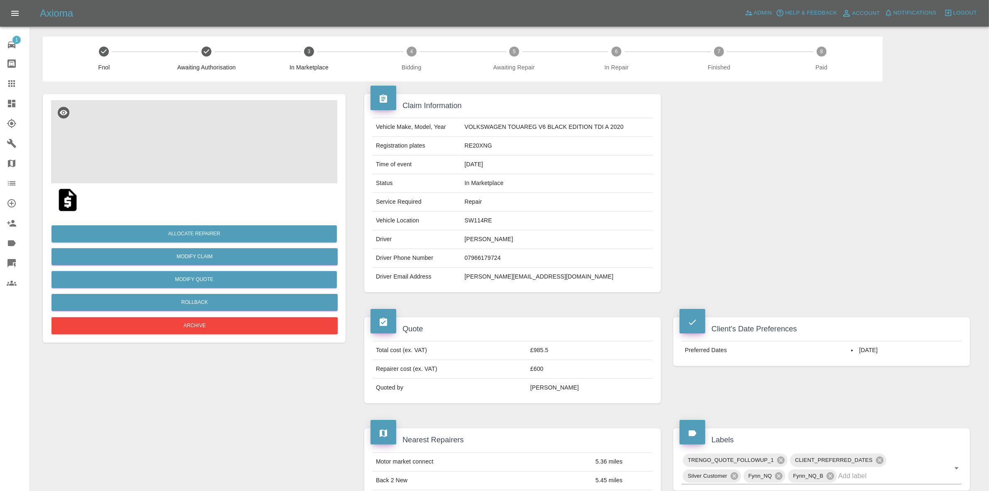
click at [225, 129] on img at bounding box center [194, 141] width 286 height 83
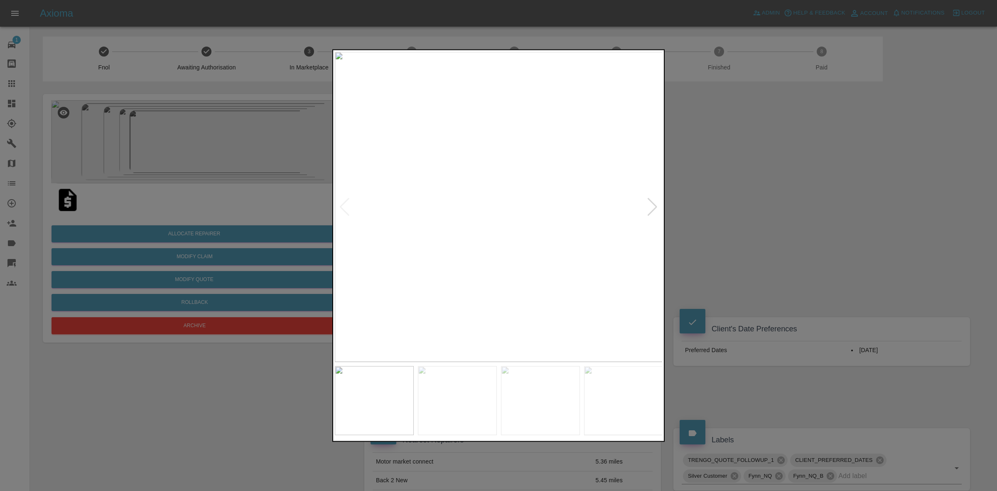
click at [653, 208] on div at bounding box center [652, 206] width 11 height 18
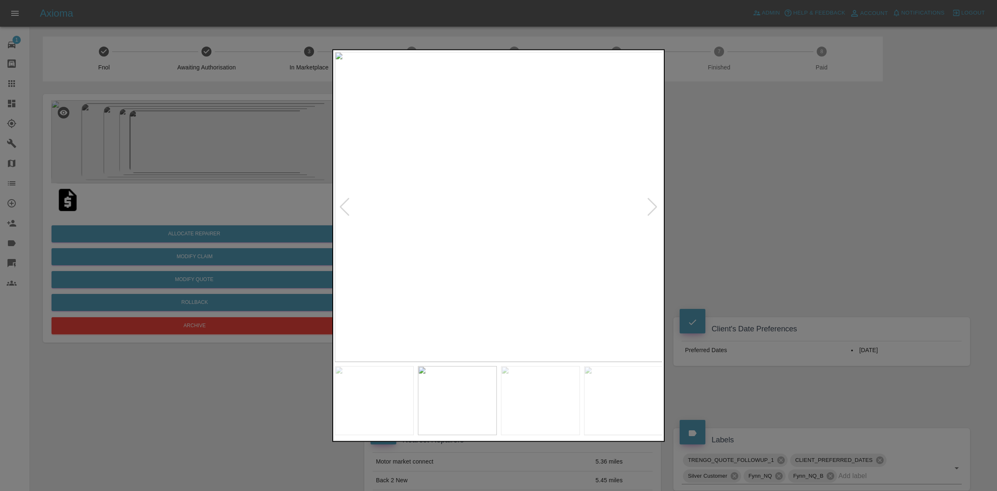
click at [653, 208] on div at bounding box center [652, 206] width 11 height 18
click at [653, 207] on div at bounding box center [652, 206] width 11 height 18
click at [667, 207] on img at bounding box center [831, 207] width 328 height 310
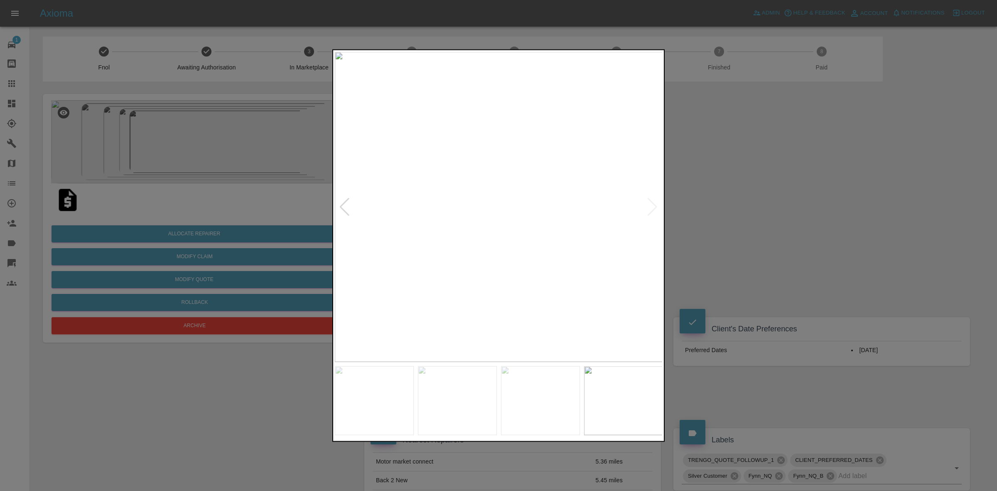
click at [653, 207] on img at bounding box center [499, 207] width 328 height 310
click at [653, 207] on img at bounding box center [170, 205] width 985 height 930
click at [718, 218] on div at bounding box center [498, 245] width 997 height 491
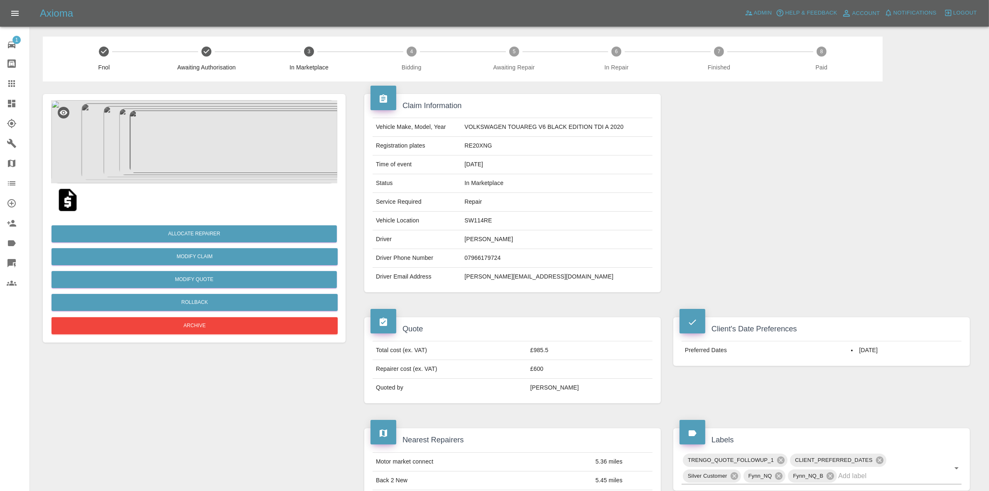
click at [213, 140] on img at bounding box center [194, 141] width 286 height 83
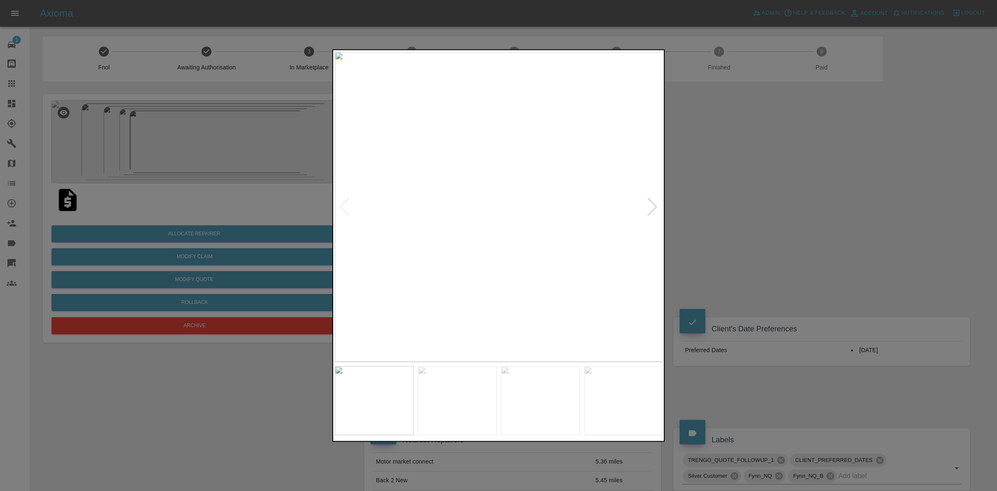
click at [805, 237] on div at bounding box center [498, 245] width 997 height 491
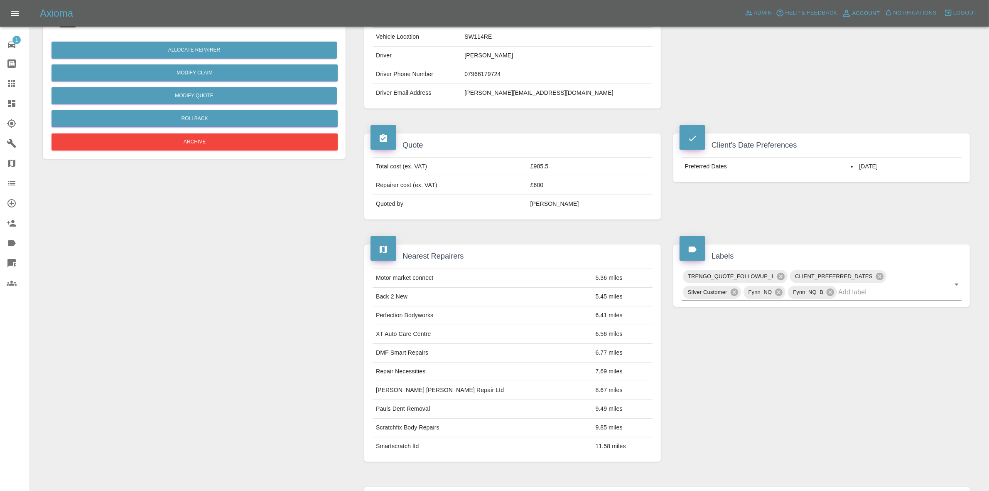
scroll to position [52, 0]
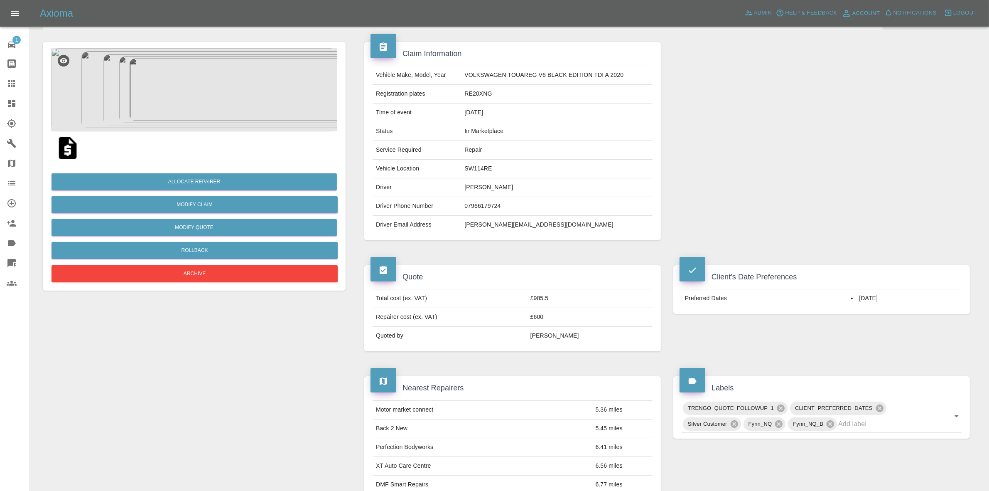
click at [238, 109] on img at bounding box center [194, 89] width 286 height 83
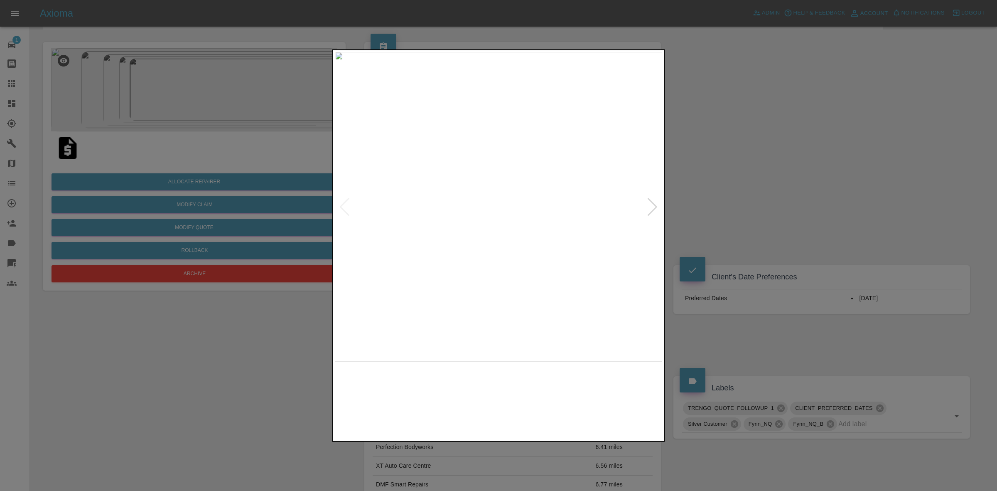
click at [652, 207] on div at bounding box center [652, 206] width 11 height 18
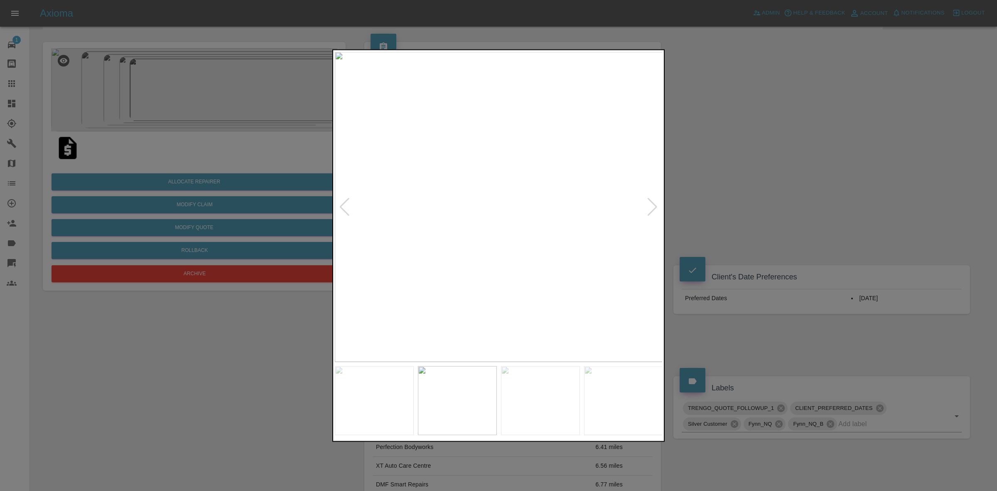
click at [652, 207] on div at bounding box center [652, 206] width 11 height 18
click at [652, 207] on img at bounding box center [499, 207] width 328 height 310
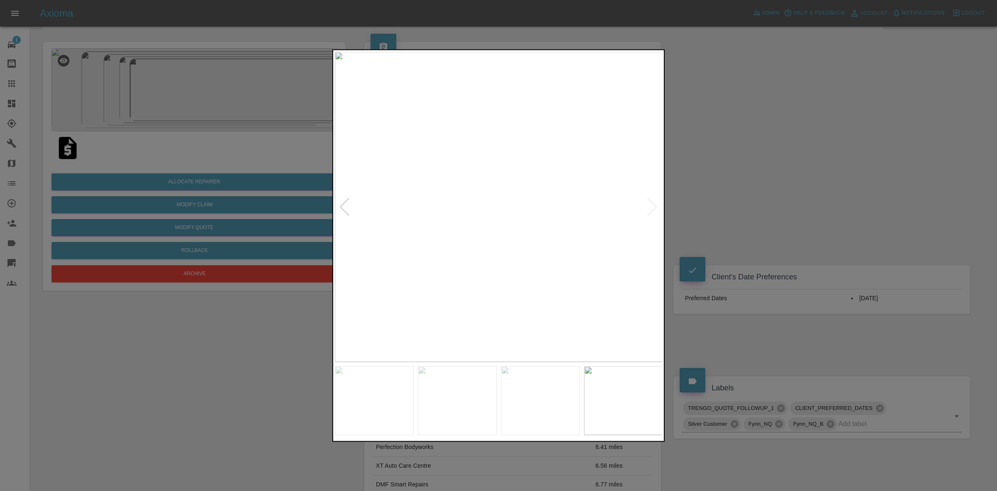
click at [652, 207] on img at bounding box center [499, 207] width 328 height 310
click at [504, 400] on img at bounding box center [464, 400] width 79 height 69
click at [623, 379] on div at bounding box center [559, 400] width 327 height 69
click at [723, 221] on div at bounding box center [498, 245] width 997 height 491
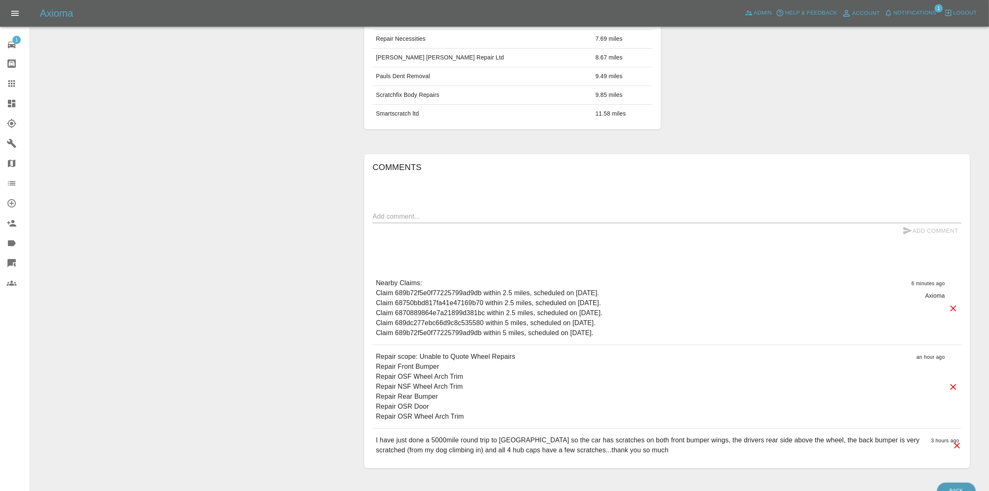
scroll to position [562, 0]
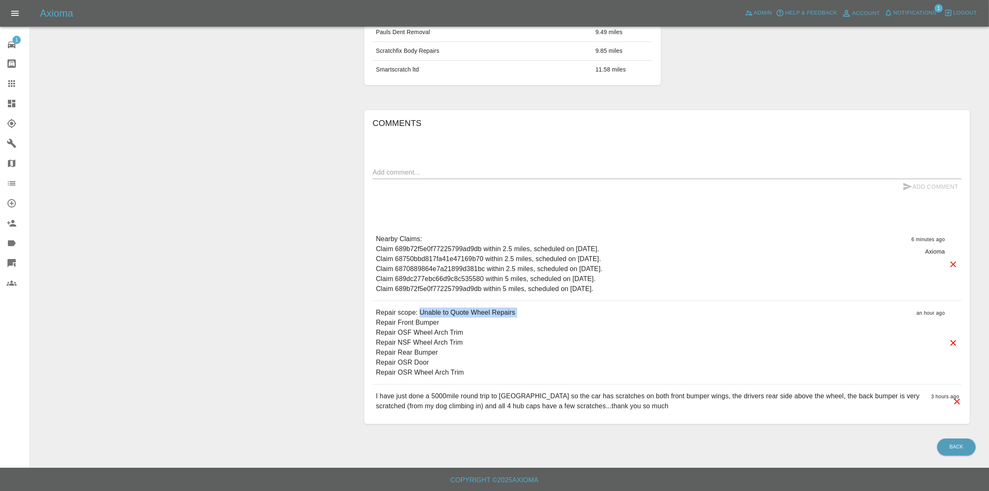
drag, startPoint x: 376, startPoint y: 319, endPoint x: 422, endPoint y: 317, distance: 45.7
click at [422, 317] on p "Repair scope: Unable to Quote Wheel Repairs Repair Front Bumper Repair OSF Whee…" at bounding box center [446, 343] width 140 height 70
click at [370, 325] on div "Comments x Add Comment Nearby Claims: Claim 689b72f5e0f77225799ad9db within 2.5…" at bounding box center [667, 267] width 606 height 314
drag, startPoint x: 375, startPoint y: 322, endPoint x: 453, endPoint y: 322, distance: 78.5
click at [453, 322] on div "Repair scope: Unable to Quote Wheel Repairs Repair Front Bumper Repair OSF Whee…" at bounding box center [667, 342] width 589 height 83
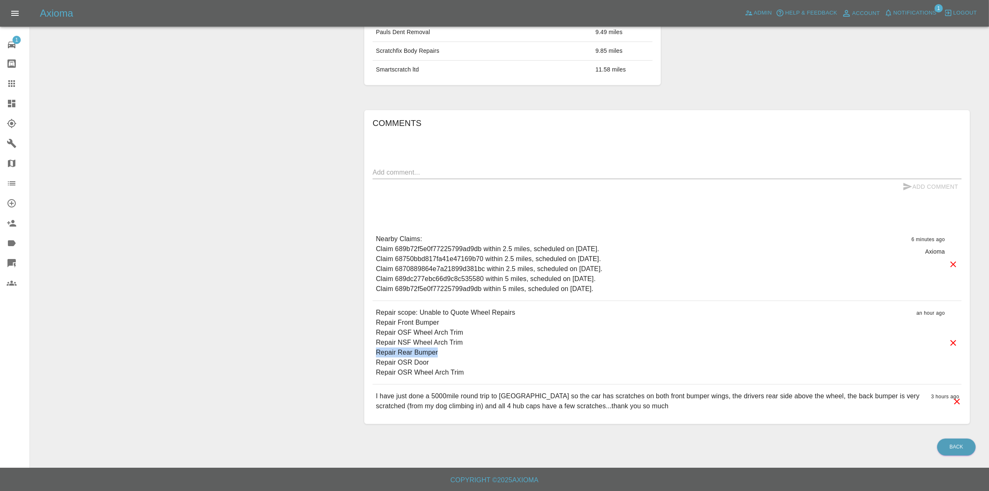
drag, startPoint x: 374, startPoint y: 353, endPoint x: 466, endPoint y: 354, distance: 91.8
click at [466, 354] on div "Repair scope: Unable to Quote Wheel Repairs Repair Front Bumper Repair OSF Whee…" at bounding box center [667, 342] width 589 height 83
drag, startPoint x: 395, startPoint y: 362, endPoint x: 466, endPoint y: 364, distance: 70.7
click at [466, 364] on div "Comments x Add Comment Nearby Claims: Claim 689b72f5e0f77225799ad9db within 2.5…" at bounding box center [667, 267] width 606 height 314
drag, startPoint x: 375, startPoint y: 331, endPoint x: 453, endPoint y: 331, distance: 78.1
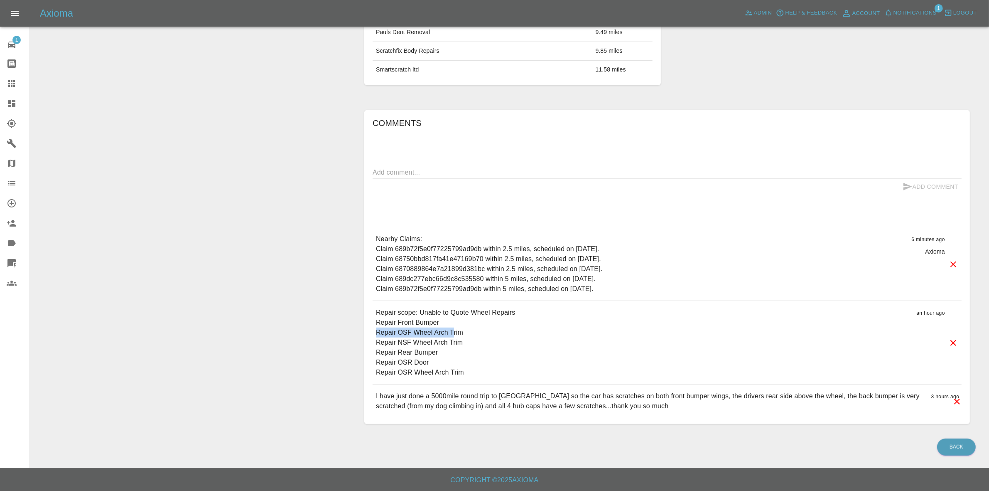
click at [453, 331] on div "Repair scope: Unable to Quote Wheel Repairs Repair Front Bumper Repair OSF Whee…" at bounding box center [667, 342] width 589 height 83
drag, startPoint x: 375, startPoint y: 344, endPoint x: 451, endPoint y: 346, distance: 76.5
click at [460, 343] on div "Repair scope: Unable to Quote Wheel Repairs Repair Front Bumper Repair OSF Whee…" at bounding box center [667, 342] width 589 height 83
drag, startPoint x: 379, startPoint y: 376, endPoint x: 487, endPoint y: 376, distance: 107.2
click at [475, 376] on div "Repair scope: Unable to Quote Wheel Repairs Repair Front Bumper Repair OSF Whee…" at bounding box center [667, 342] width 589 height 83
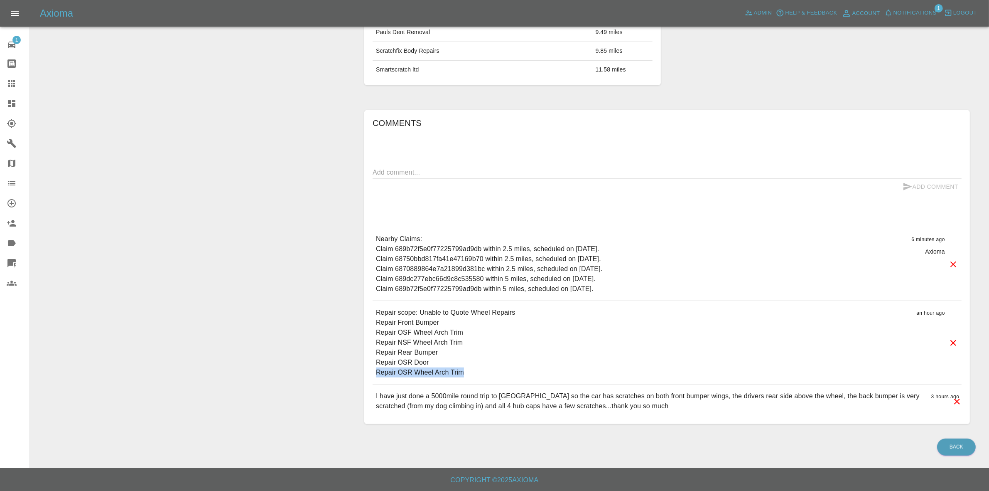
click at [576, 376] on div "Repair scope: Unable to Quote Wheel Repairs Repair Front Bumper Repair OSF Whee…" at bounding box center [667, 342] width 589 height 83
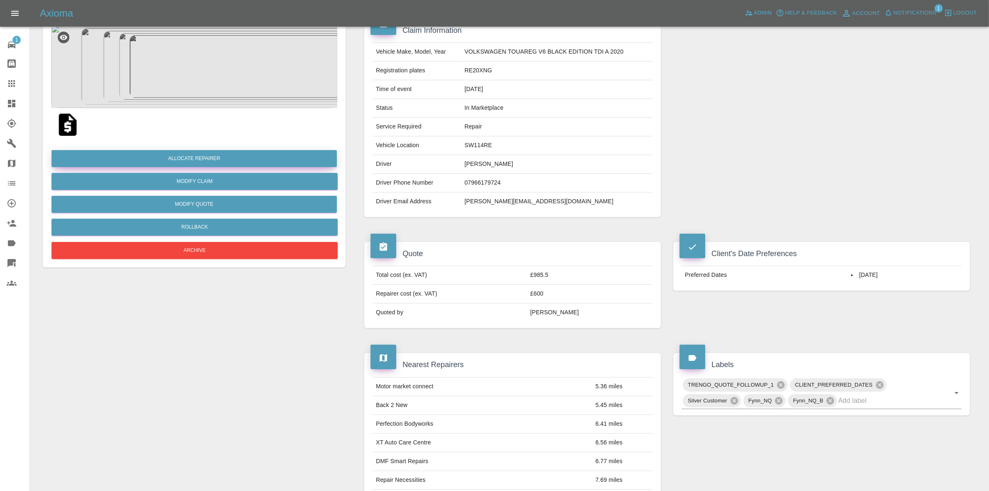
scroll to position [0, 0]
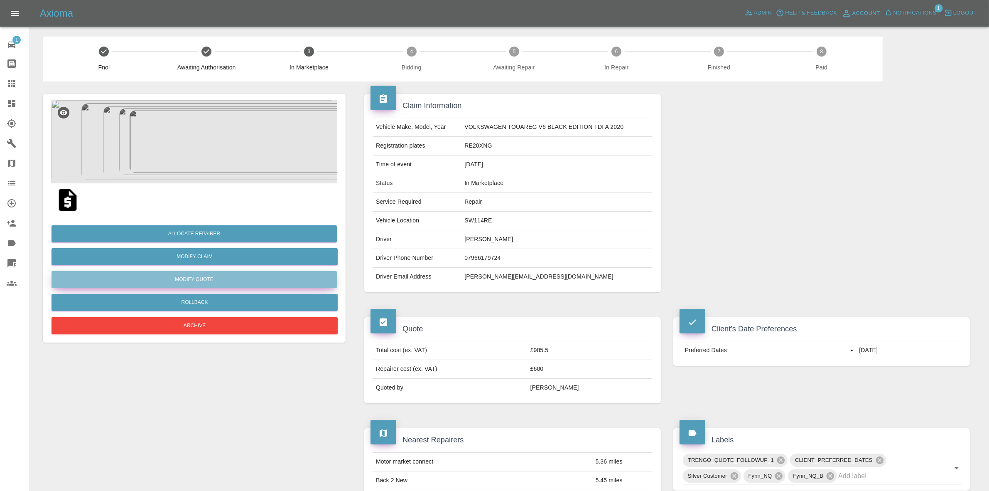
click at [210, 276] on button "Modify Quote" at bounding box center [194, 279] width 285 height 17
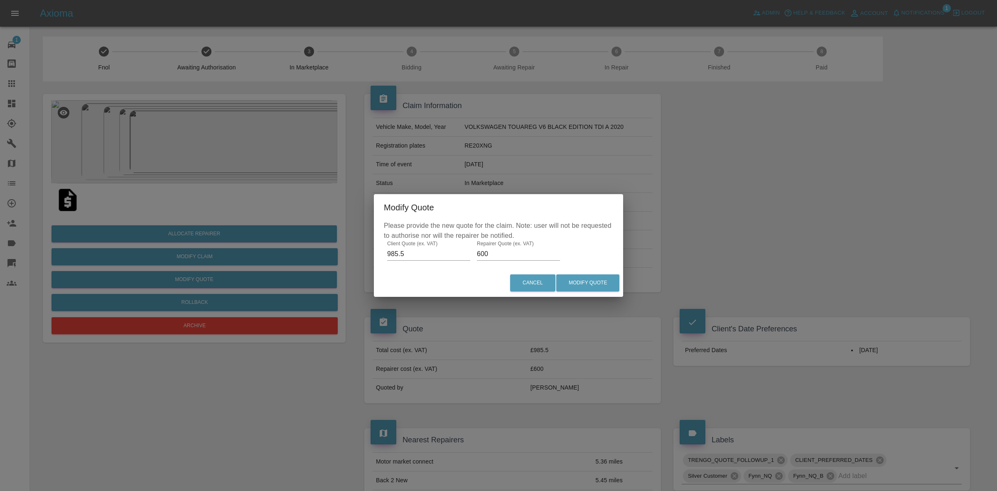
click at [501, 256] on input "600" at bounding box center [518, 253] width 83 height 13
type input "550"
click at [586, 287] on button "Modify Quote" at bounding box center [587, 282] width 63 height 17
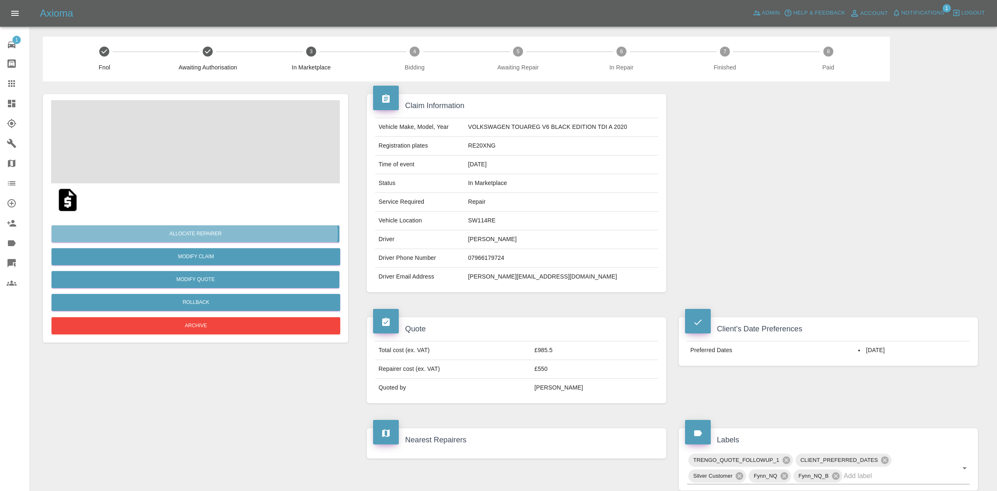
click at [193, 233] on button "Allocate Repairer" at bounding box center [196, 233] width 288 height 17
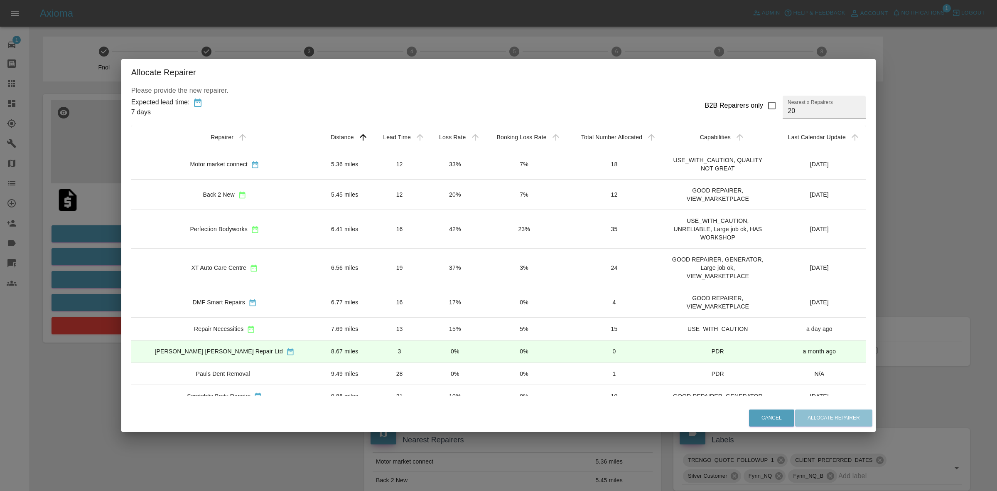
click at [428, 279] on td "37%" at bounding box center [455, 267] width 55 height 39
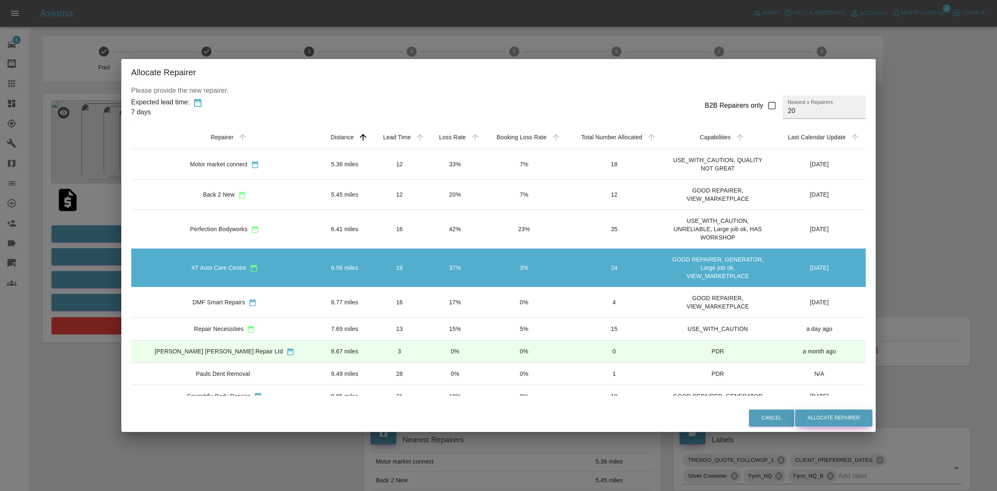
click at [796, 416] on button "Allocate Repairer" at bounding box center [833, 417] width 77 height 17
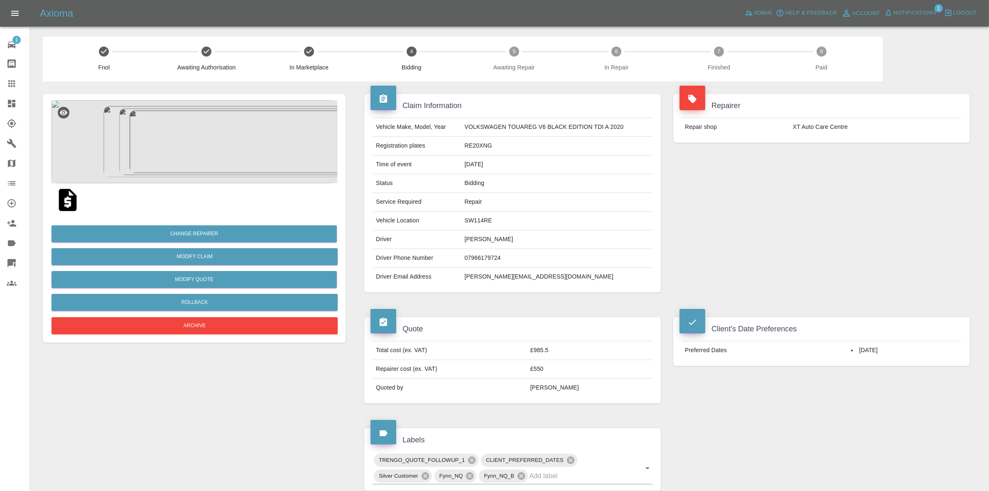
click at [932, 256] on div "Repairer Repair shop XT Auto Care Centre" at bounding box center [821, 192] width 309 height 223
click at [472, 148] on td "RE20XNG" at bounding box center [557, 146] width 192 height 19
copy td "RE20XNG"
drag, startPoint x: 839, startPoint y: 76, endPoint x: 718, endPoint y: 315, distance: 267.4
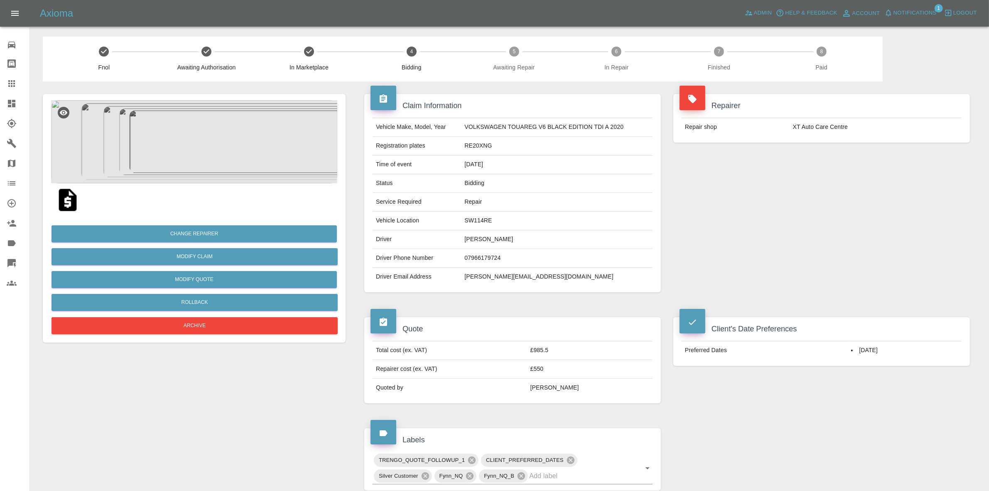
click at [839, 76] on div "Fnol Awaiting Authorisation In Marketplace 4 Bidding 5 Awaiting Repair 6 In Rep…" at bounding box center [463, 59] width 840 height 45
drag, startPoint x: 865, startPoint y: 170, endPoint x: 653, endPoint y: 110, distance: 219.7
click at [865, 170] on div "Repairer Repair shop XT Auto Care Centre" at bounding box center [821, 192] width 309 height 223
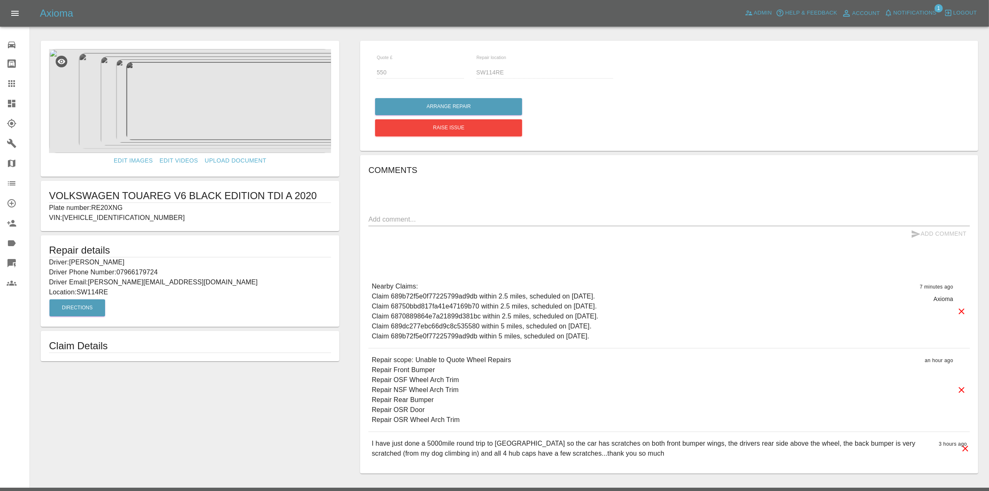
click at [0, 98] on link "Dashboard" at bounding box center [15, 103] width 30 height 20
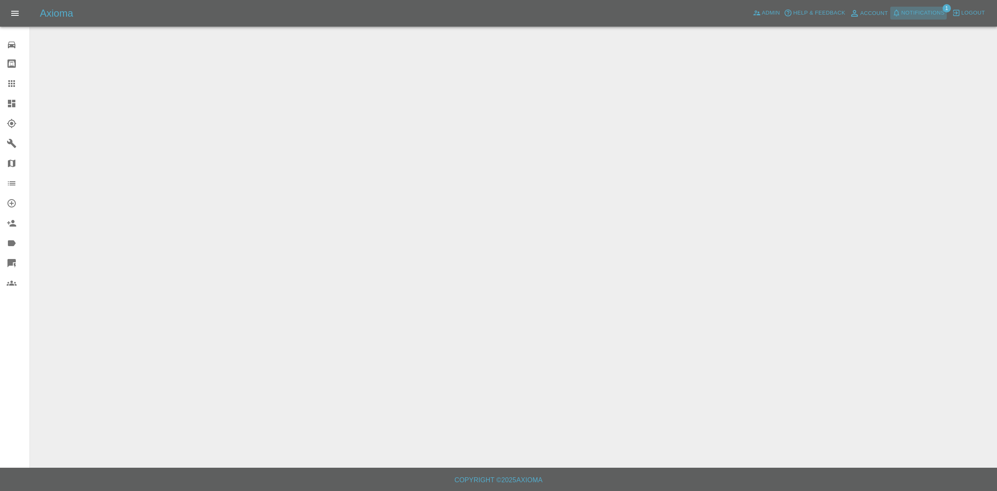
click at [903, 13] on span "Notifications" at bounding box center [923, 13] width 43 height 10
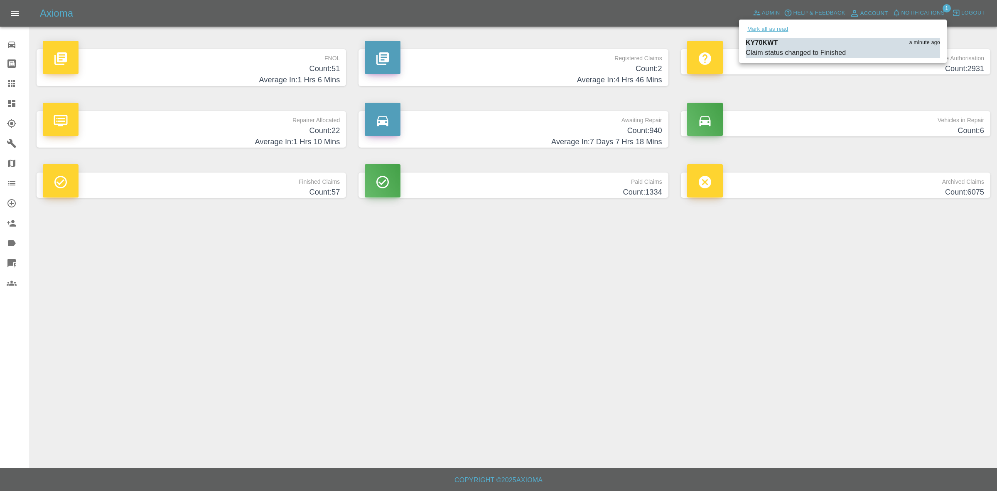
click at [767, 28] on button "Mark all as read" at bounding box center [768, 30] width 44 height 10
drag, startPoint x: 893, startPoint y: 267, endPoint x: 830, endPoint y: 244, distance: 66.8
click at [904, 283] on div at bounding box center [498, 245] width 997 height 491
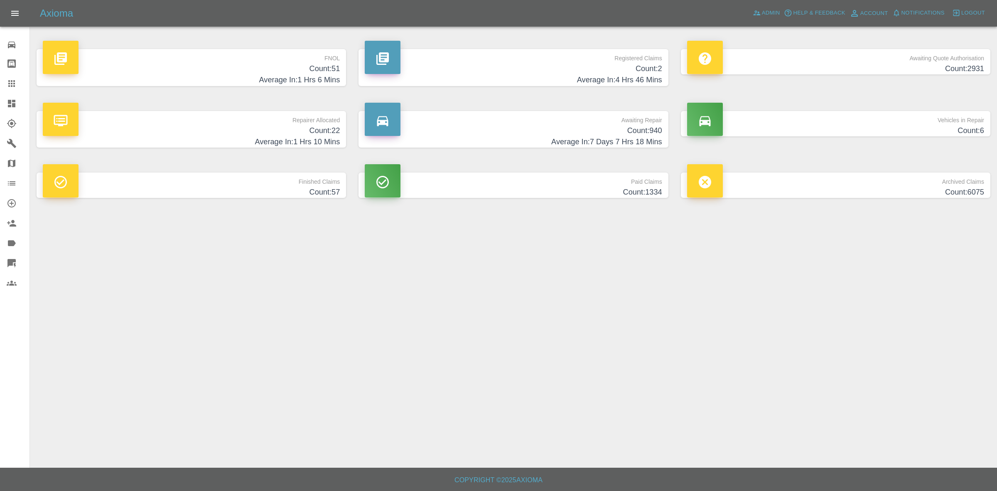
click at [251, 115] on p "Repairer Allocated" at bounding box center [191, 118] width 297 height 14
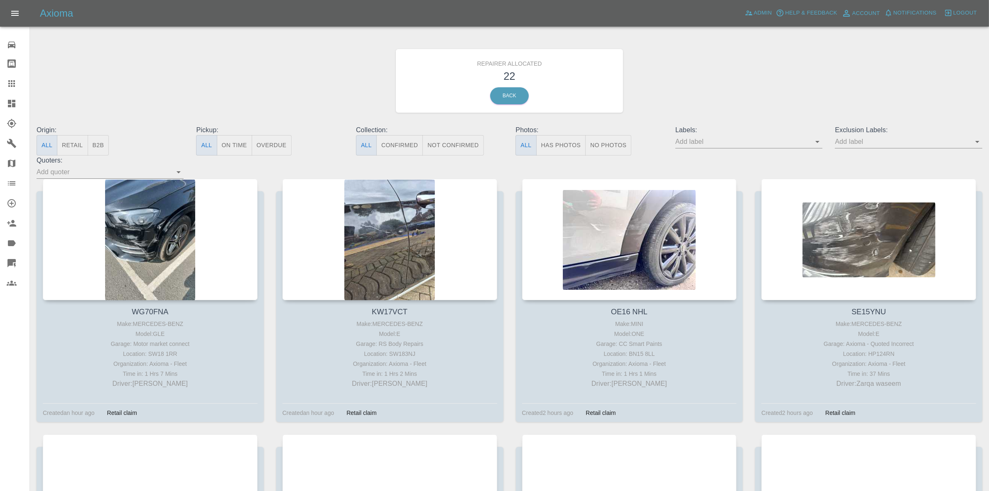
click at [76, 148] on button "Retail" at bounding box center [72, 145] width 31 height 20
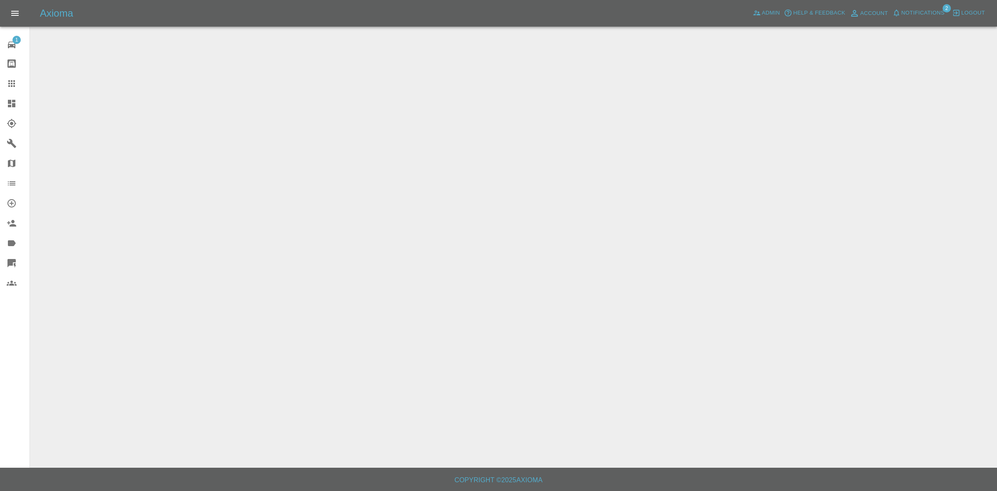
click at [912, 15] on span "Notifications" at bounding box center [923, 13] width 43 height 10
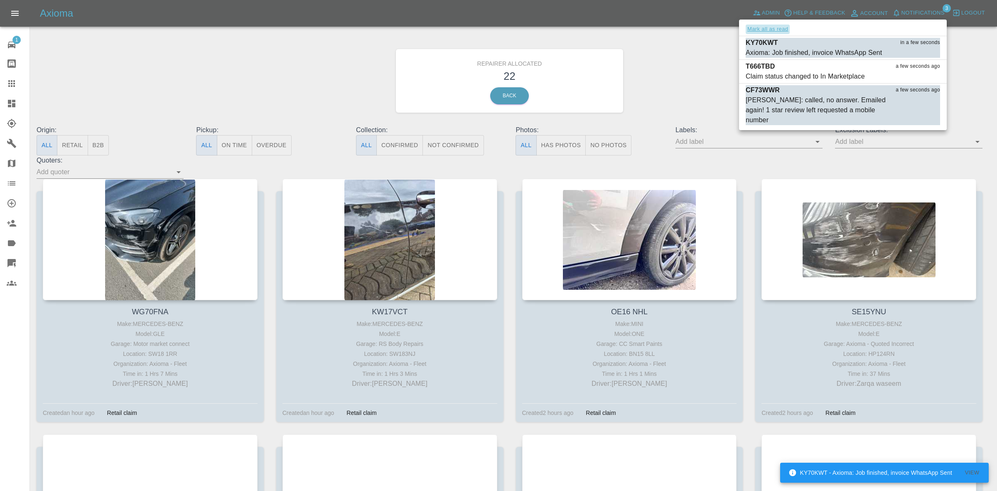
click at [784, 28] on button "Mark all as read" at bounding box center [768, 30] width 44 height 10
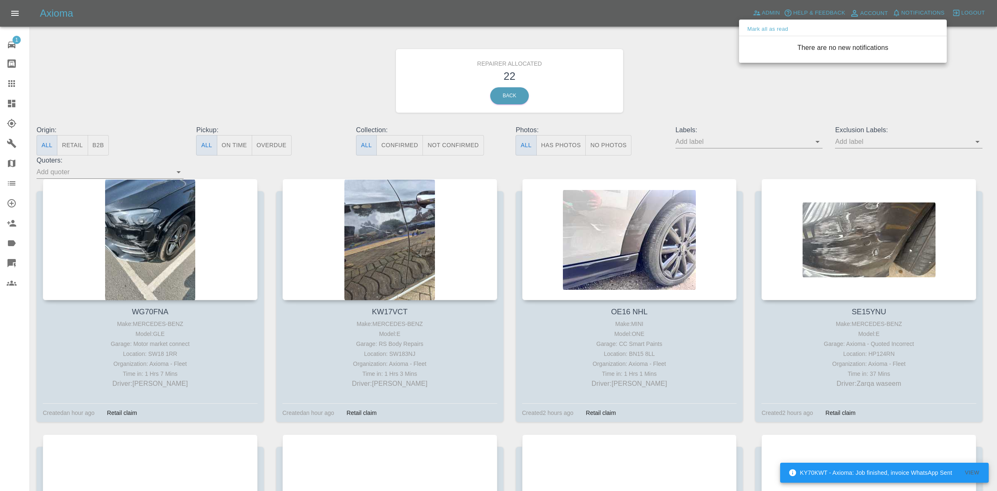
drag, startPoint x: 637, startPoint y: 69, endPoint x: 632, endPoint y: 127, distance: 57.9
click at [636, 69] on div at bounding box center [498, 245] width 997 height 491
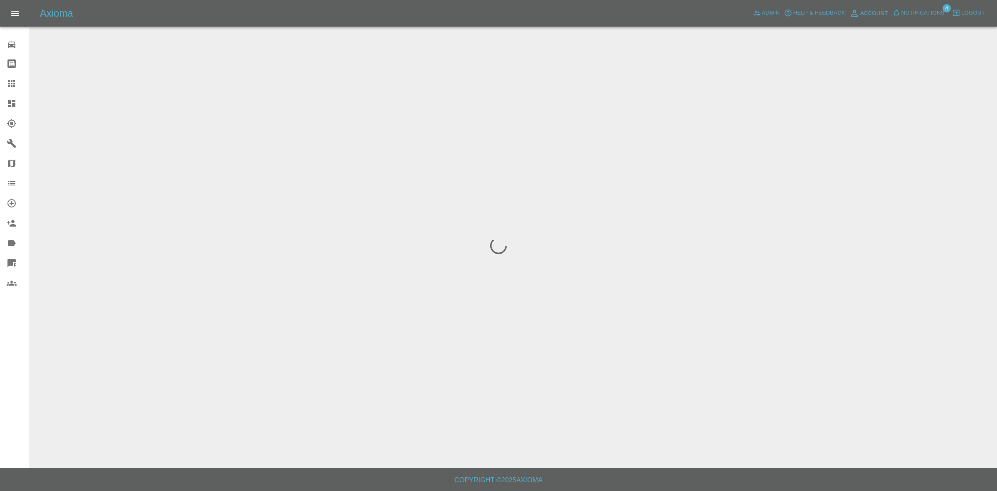
click at [922, 10] on span "Notifications" at bounding box center [923, 13] width 43 height 10
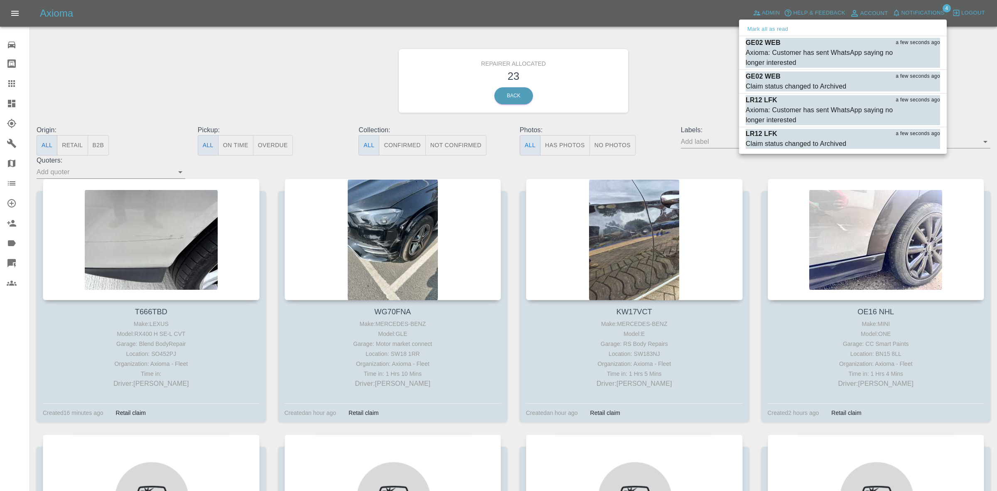
click at [760, 34] on div "Mark all as read" at bounding box center [843, 29] width 208 height 13
click at [701, 79] on div at bounding box center [498, 245] width 997 height 491
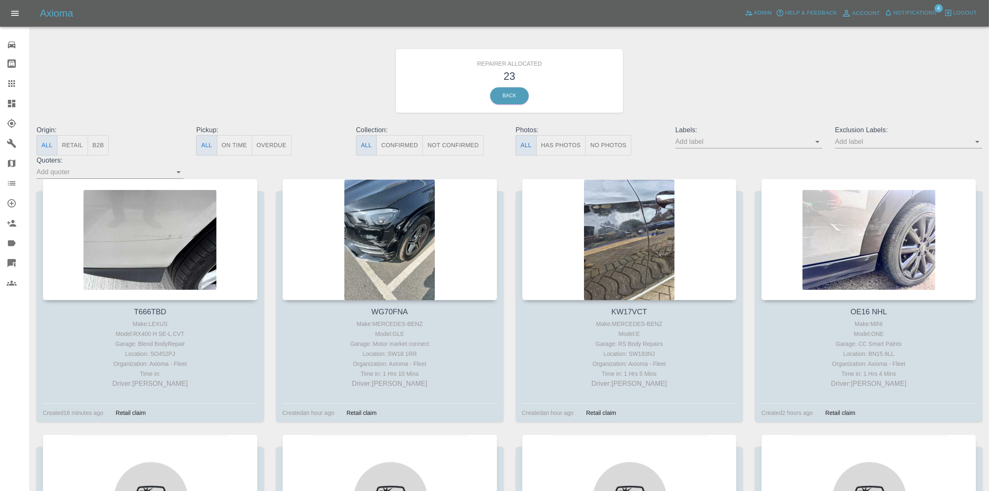
click at [924, 8] on span "Notifications" at bounding box center [915, 13] width 43 height 10
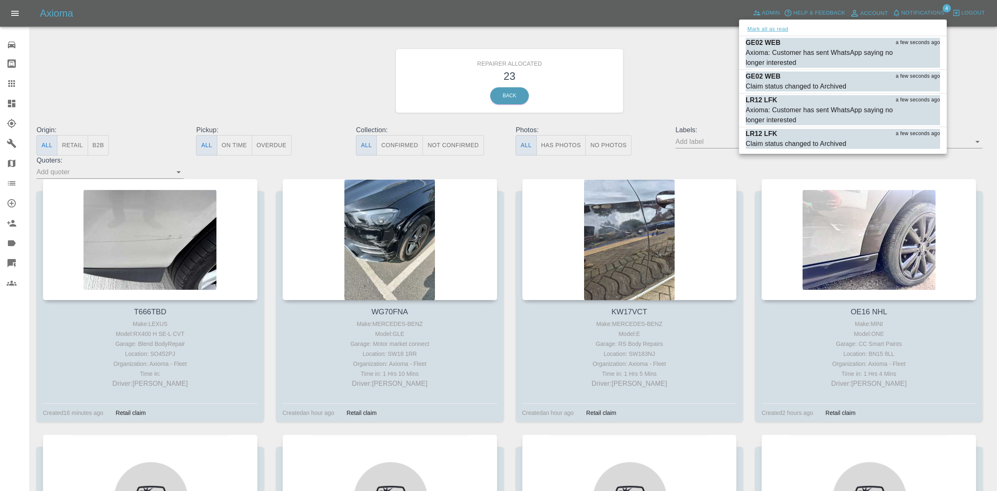
drag, startPoint x: 767, startPoint y: 29, endPoint x: 704, endPoint y: 59, distance: 69.1
click at [766, 29] on button "Mark all as read" at bounding box center [768, 30] width 44 height 10
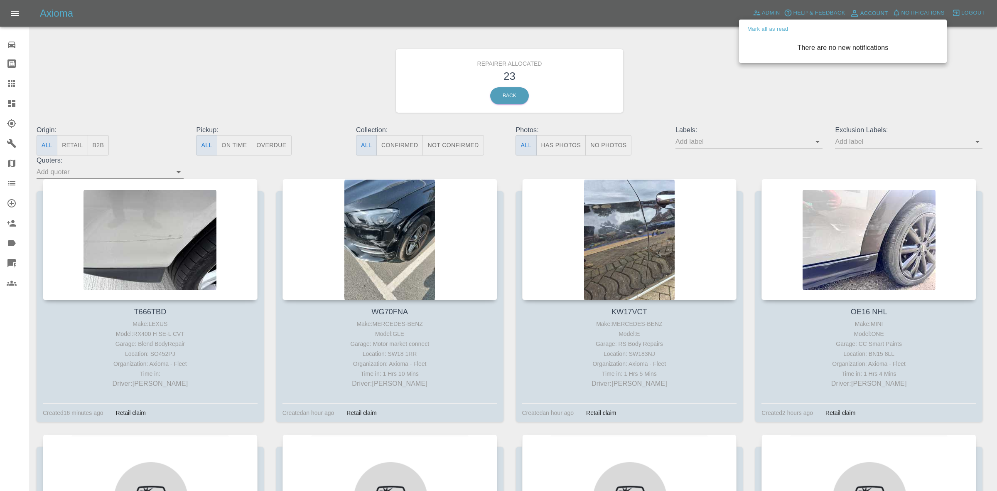
click at [704, 59] on div at bounding box center [498, 245] width 997 height 491
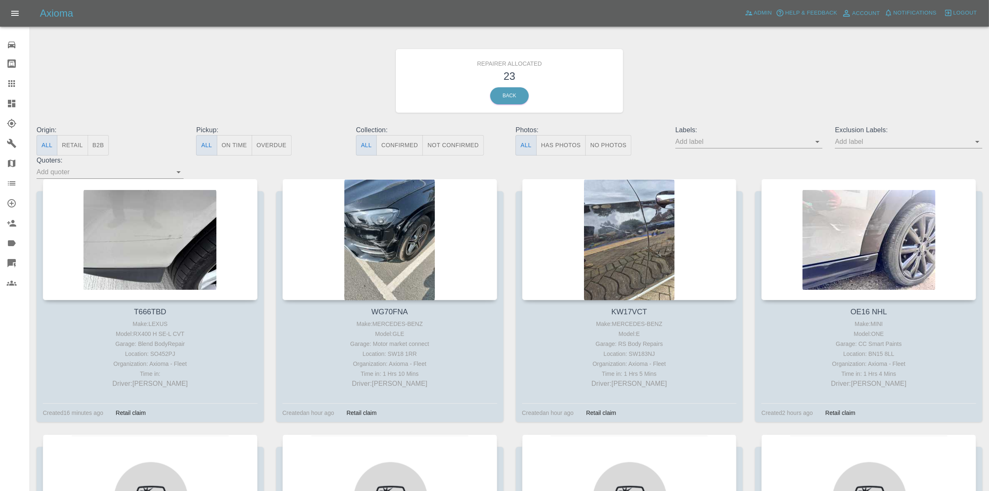
click at [81, 144] on button "Retail" at bounding box center [72, 145] width 31 height 20
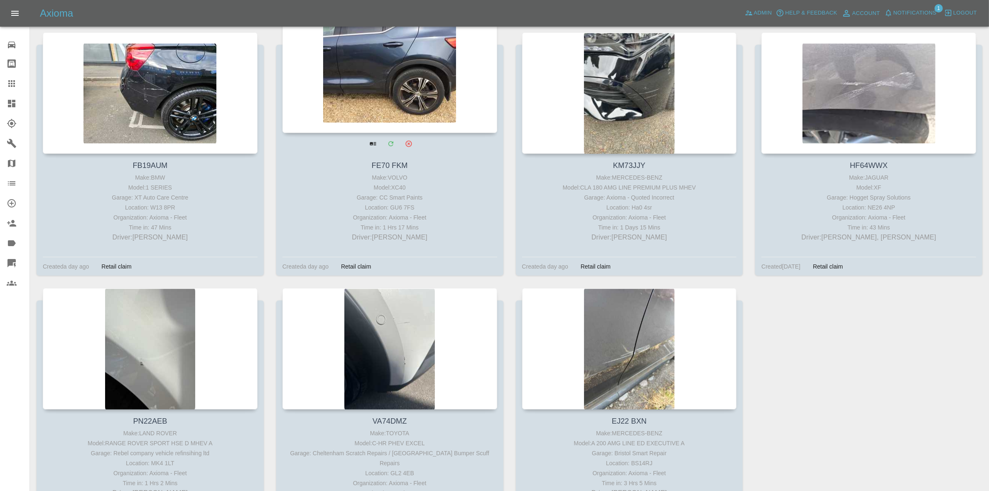
scroll to position [1010, 0]
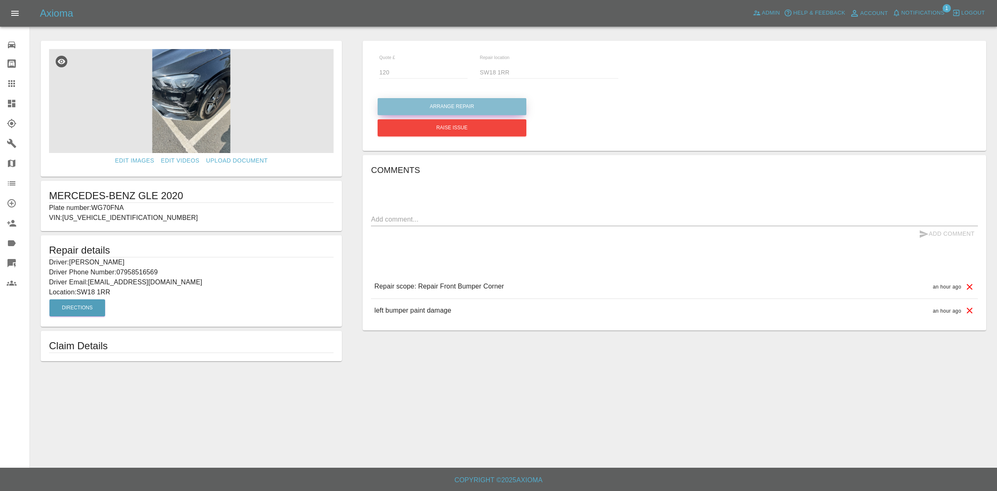
click at [438, 105] on button "Arrange Repair" at bounding box center [452, 106] width 149 height 17
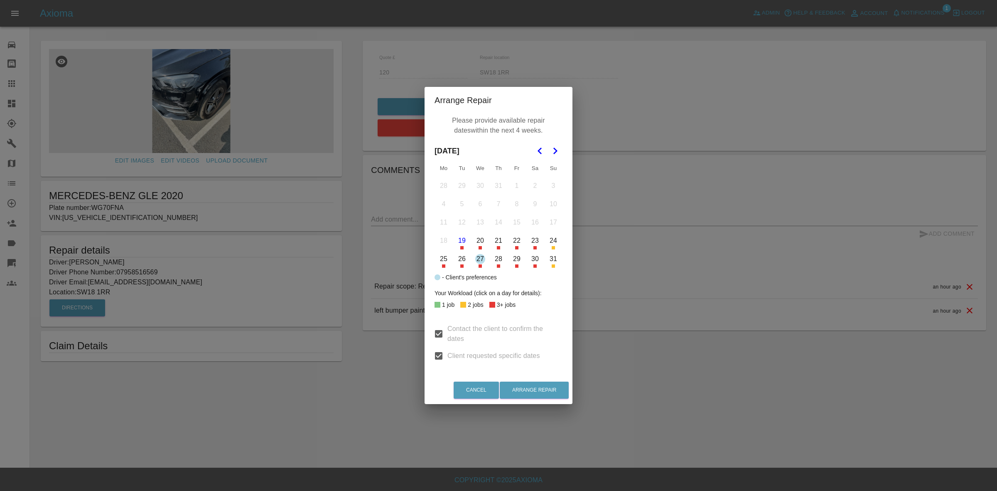
click at [443, 261] on button "25" at bounding box center [443, 258] width 17 height 17
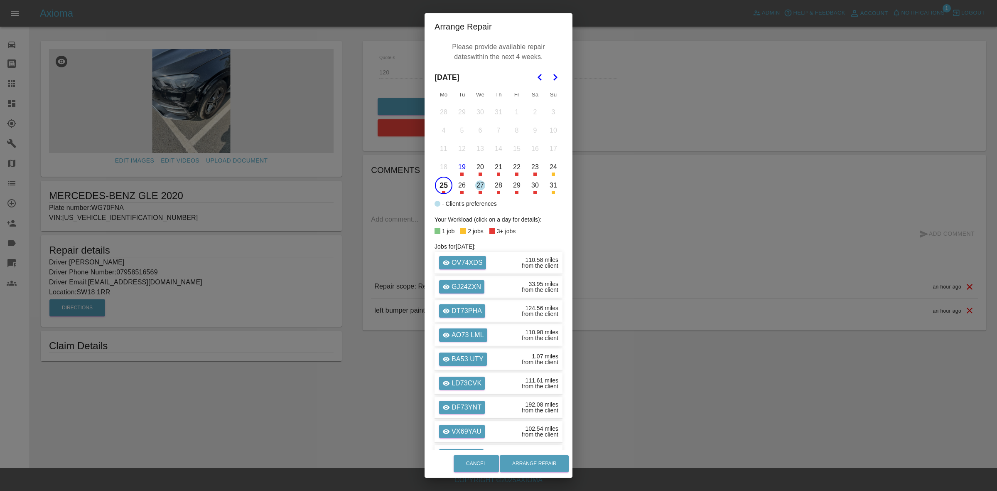
click at [551, 80] on icon "Go to the Next Month" at bounding box center [555, 77] width 10 height 10
click at [461, 109] on button "2" at bounding box center [461, 111] width 17 height 17
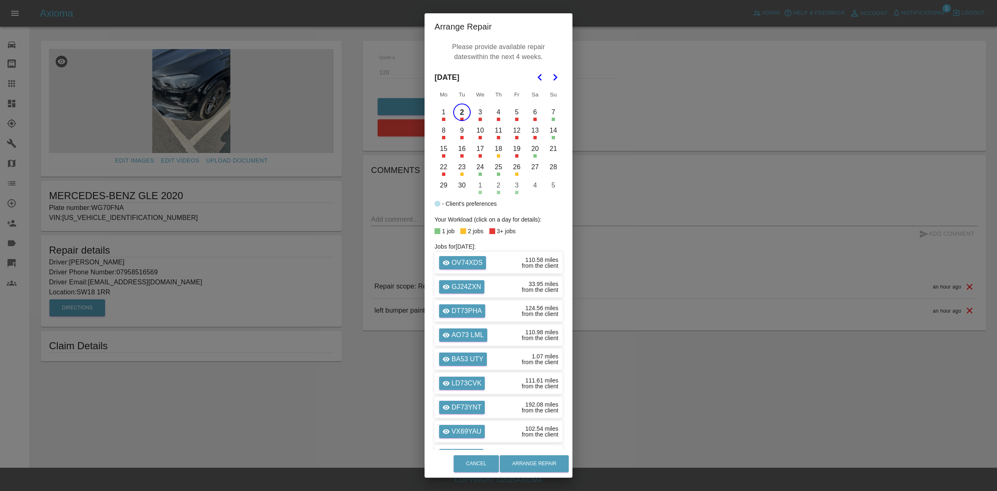
click at [586, 490] on div "Arrange Repair Please provide available repair dates within the next 4 weeks. S…" at bounding box center [498, 245] width 997 height 491
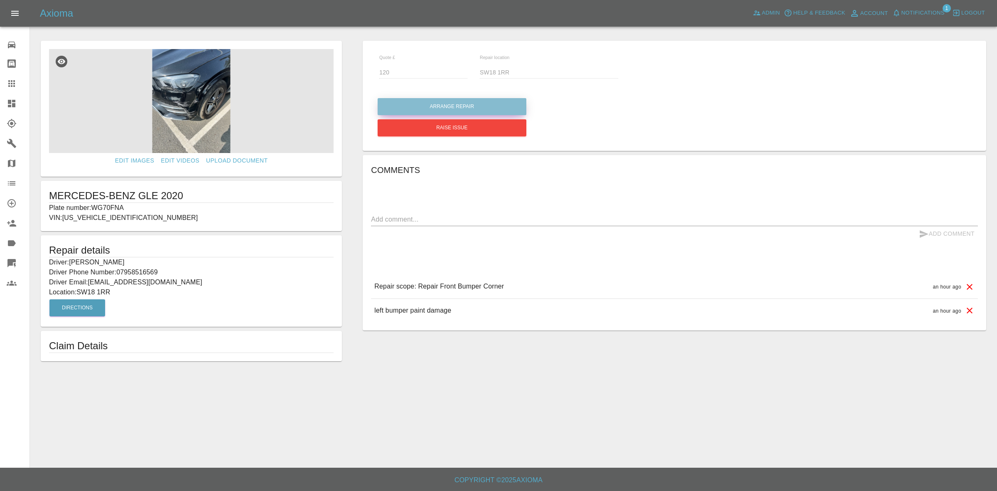
click at [449, 106] on button "Arrange Repair" at bounding box center [452, 106] width 149 height 17
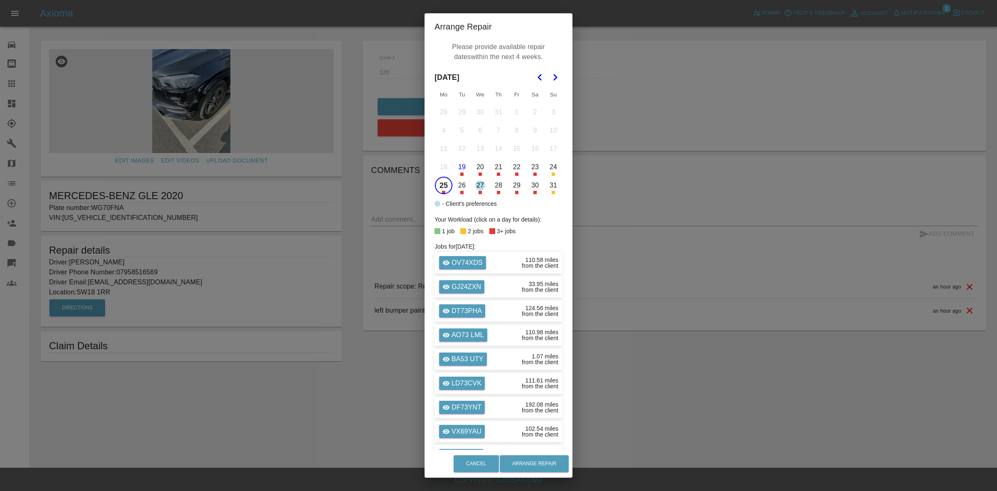
click at [551, 78] on icon "Go to the Next Month" at bounding box center [555, 77] width 10 height 10
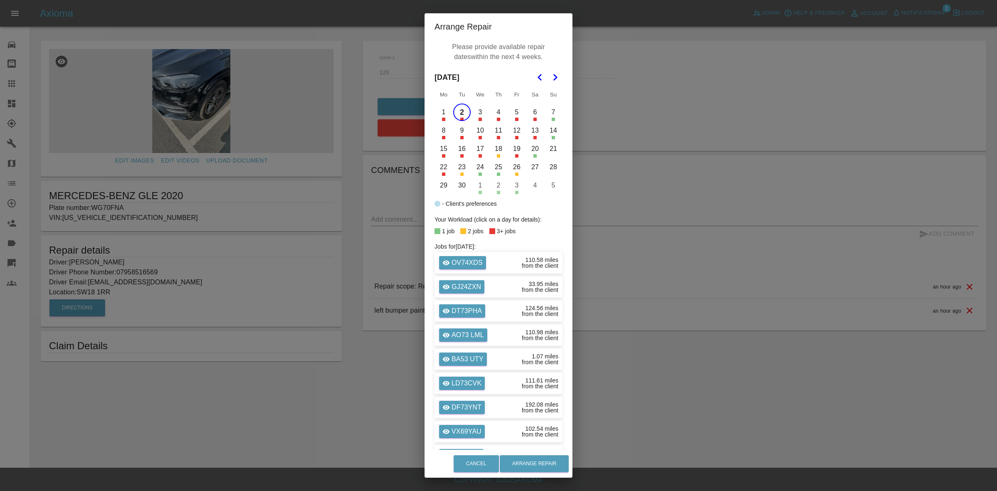
click at [478, 111] on button "3" at bounding box center [480, 111] width 17 height 17
click at [510, 111] on button "5" at bounding box center [516, 111] width 17 height 17
click at [538, 460] on button "Arrange Repair" at bounding box center [534, 463] width 69 height 17
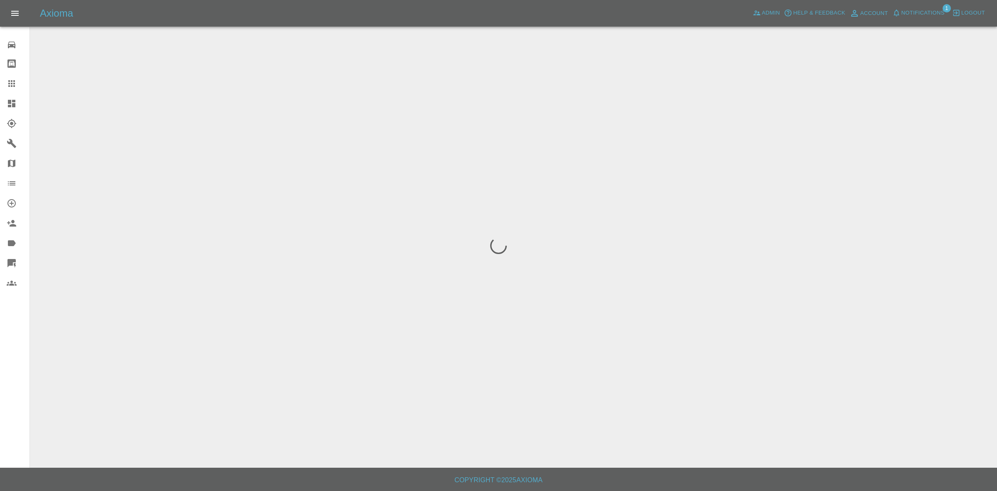
click at [925, 19] on button "Notifications" at bounding box center [919, 13] width 57 height 13
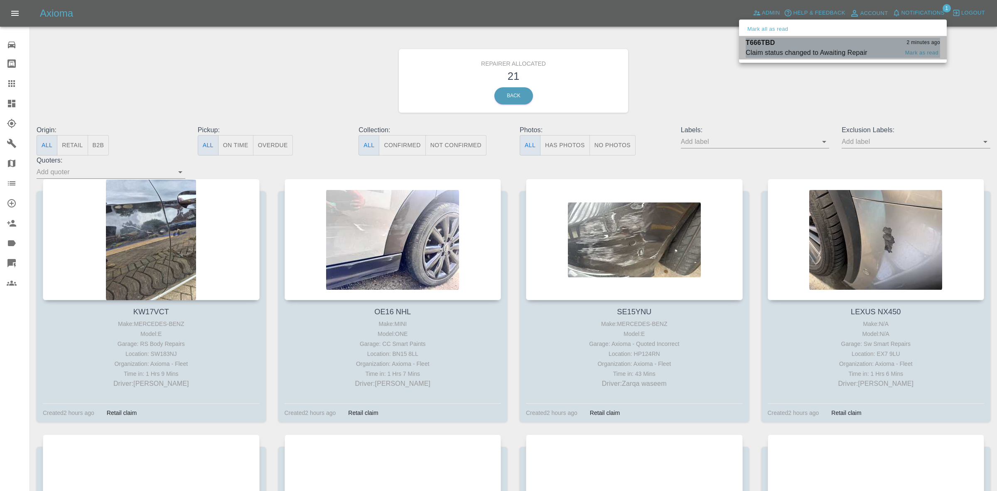
click at [800, 40] on div "T666TBD 2 minutes ago" at bounding box center [843, 43] width 194 height 10
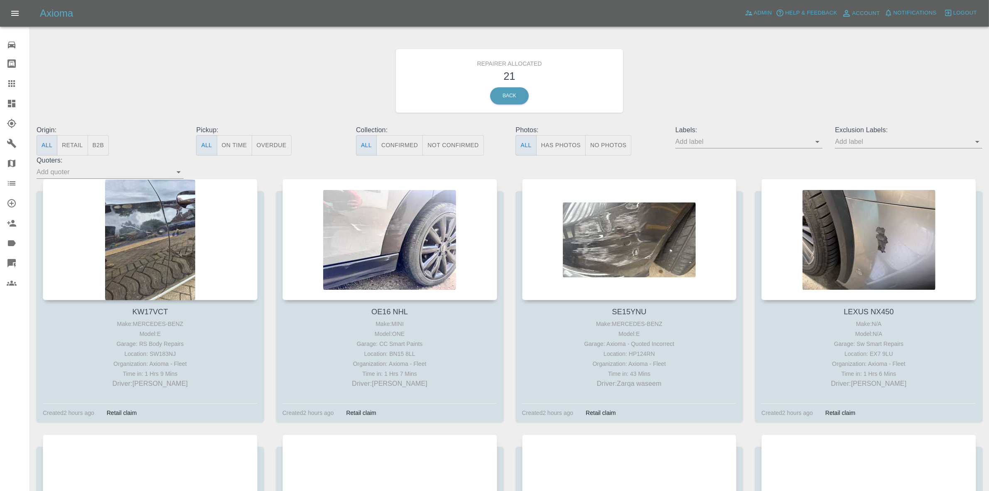
click at [72, 148] on button "Retail" at bounding box center [72, 145] width 31 height 20
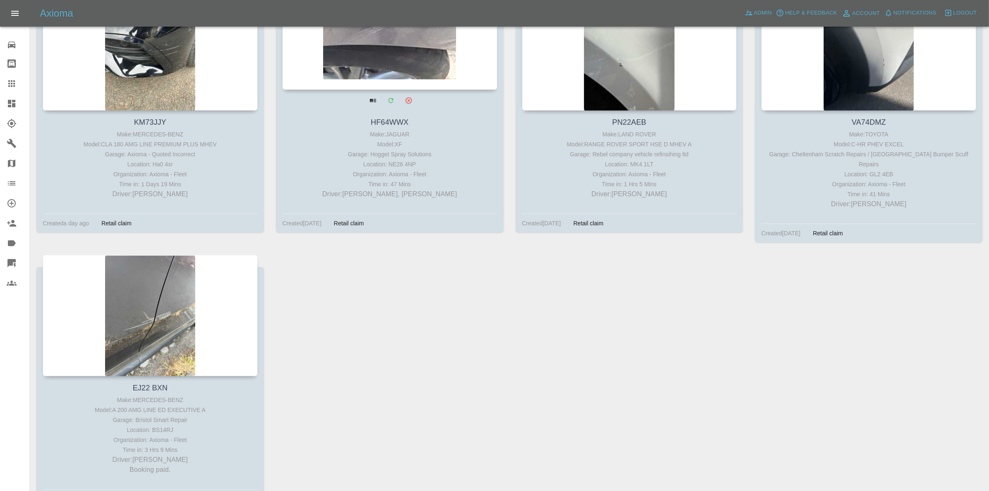
scroll to position [906, 0]
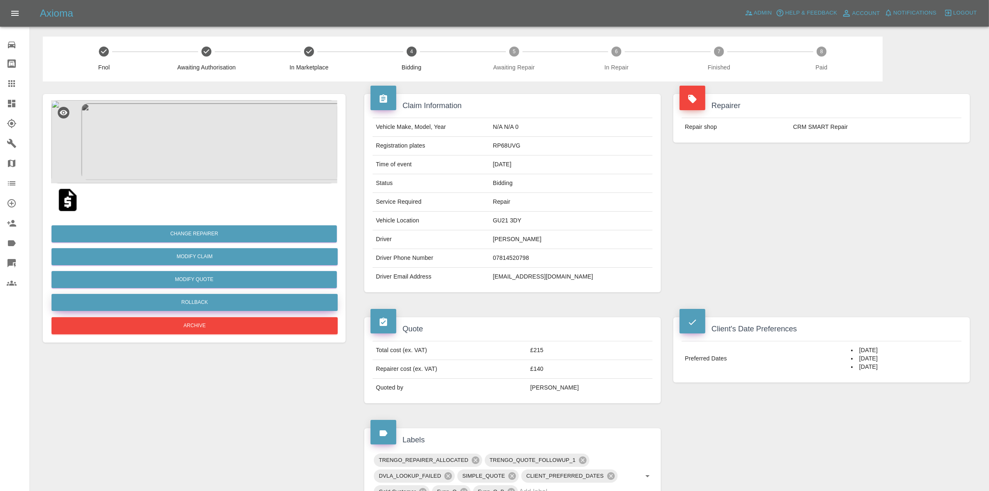
click at [212, 302] on button "Rollback" at bounding box center [195, 302] width 286 height 17
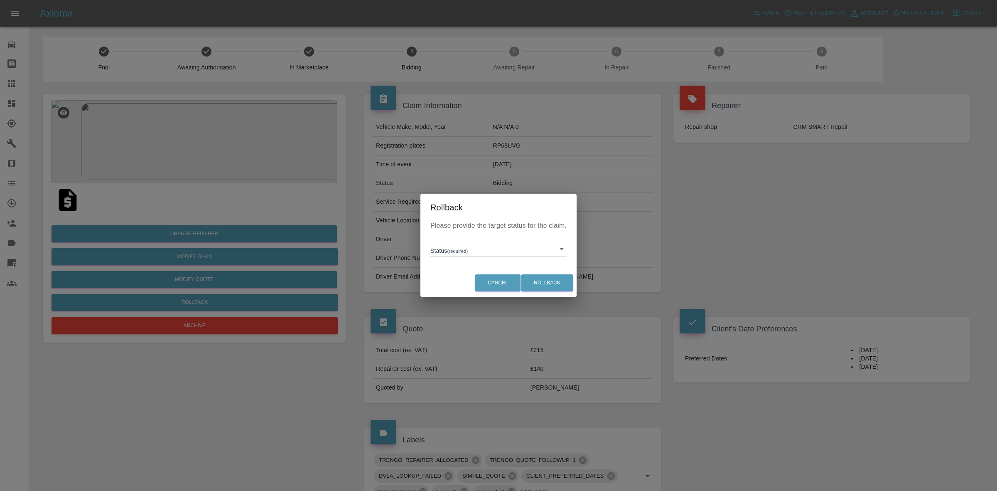
click at [490, 248] on body "Axioma Admin Help & Feedback Account Notifications 0 Logout Repair home Bodysho…" at bounding box center [498, 426] width 997 height 853
click at [470, 295] on li "In Marketplace" at bounding box center [499, 287] width 132 height 19
type input "in-marketplace"
click at [547, 281] on button "Rollback" at bounding box center [548, 282] width 52 height 17
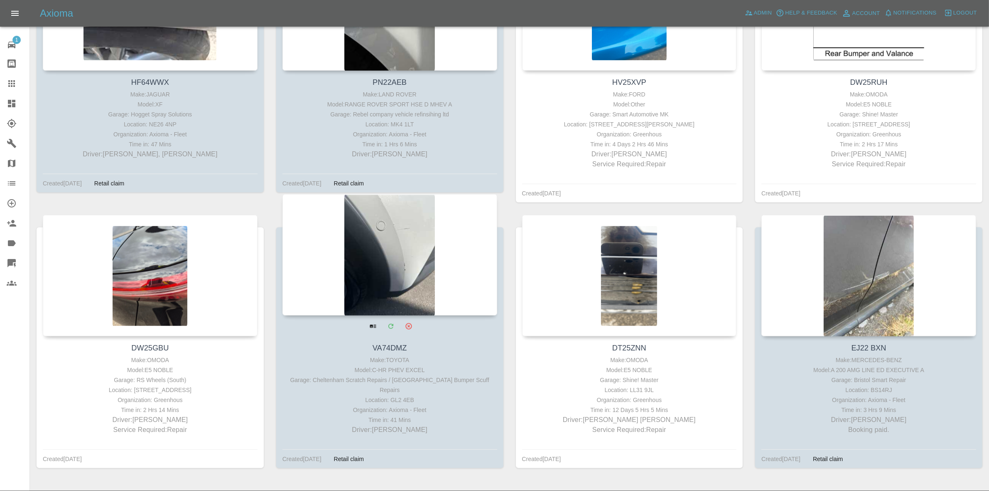
scroll to position [1020, 0]
